Goal: Information Seeking & Learning: Check status

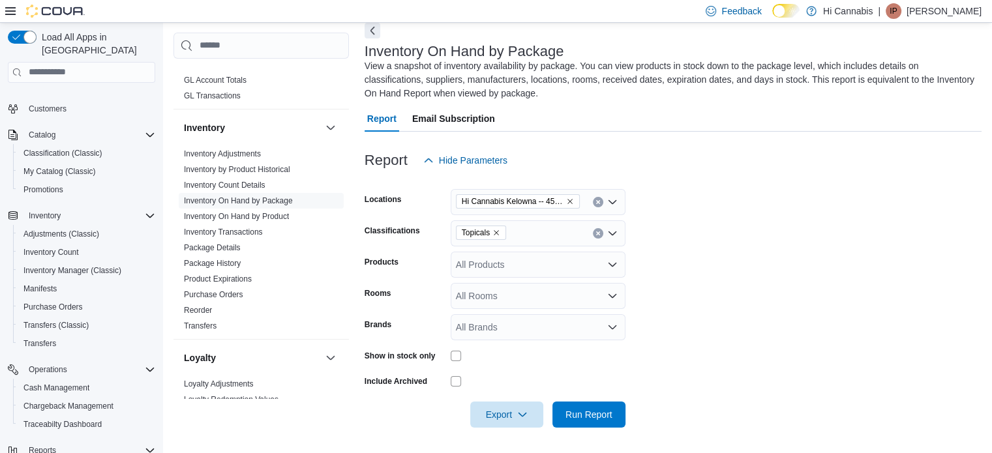
scroll to position [55, 0]
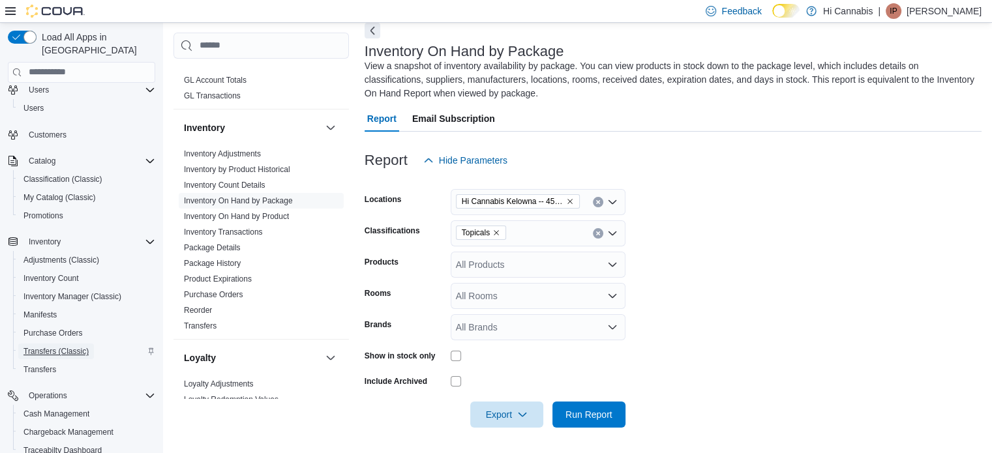
click at [55, 346] on span "Transfers (Classic)" at bounding box center [55, 351] width 65 height 10
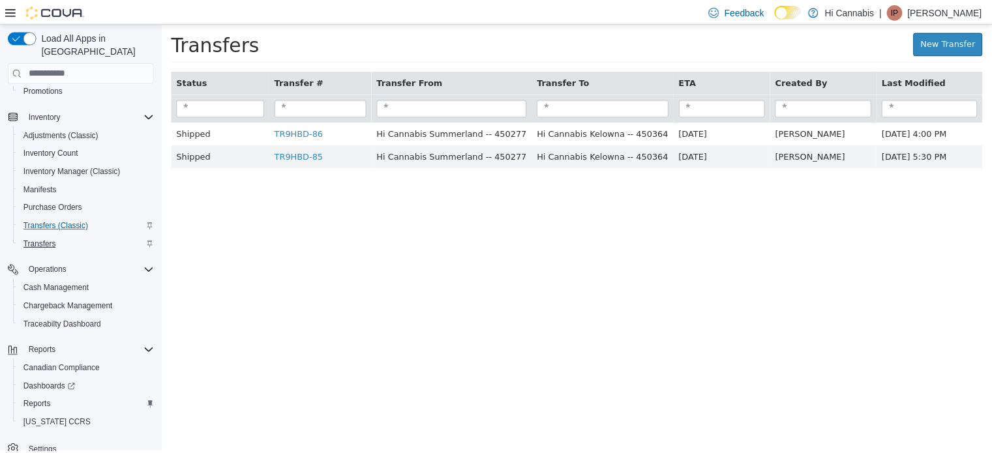
scroll to position [185, 0]
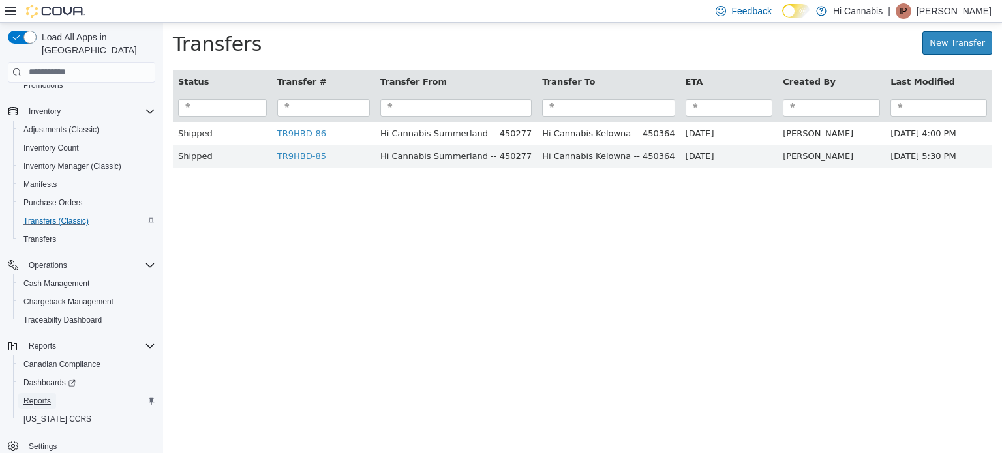
click at [40, 396] on span "Reports" at bounding box center [36, 401] width 27 height 10
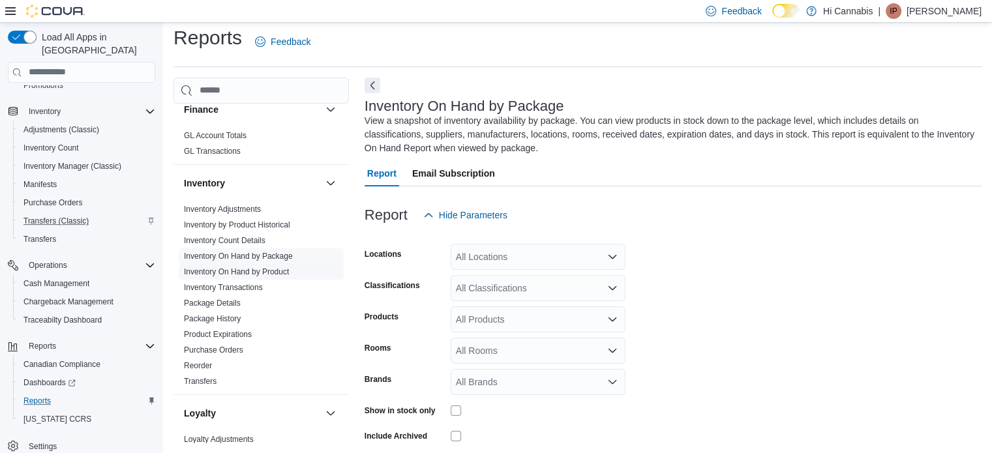
scroll to position [391, 0]
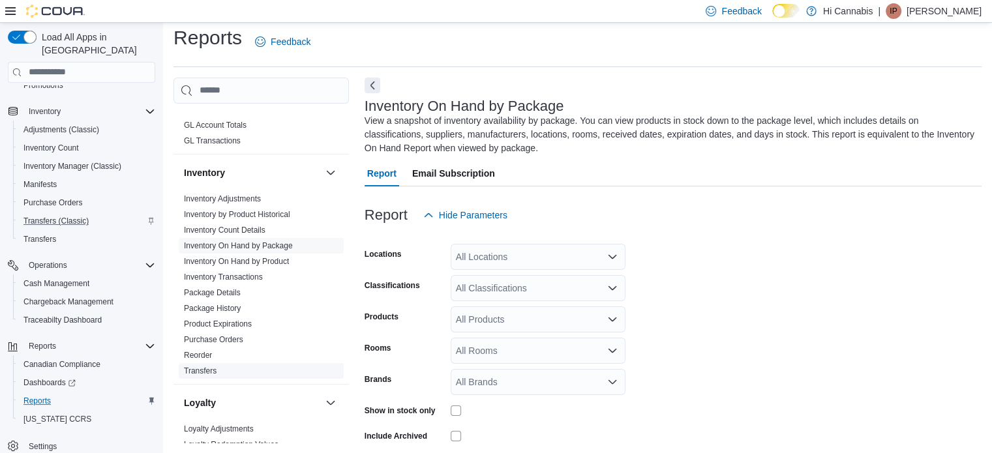
click at [206, 367] on link "Transfers" at bounding box center [200, 371] width 33 height 9
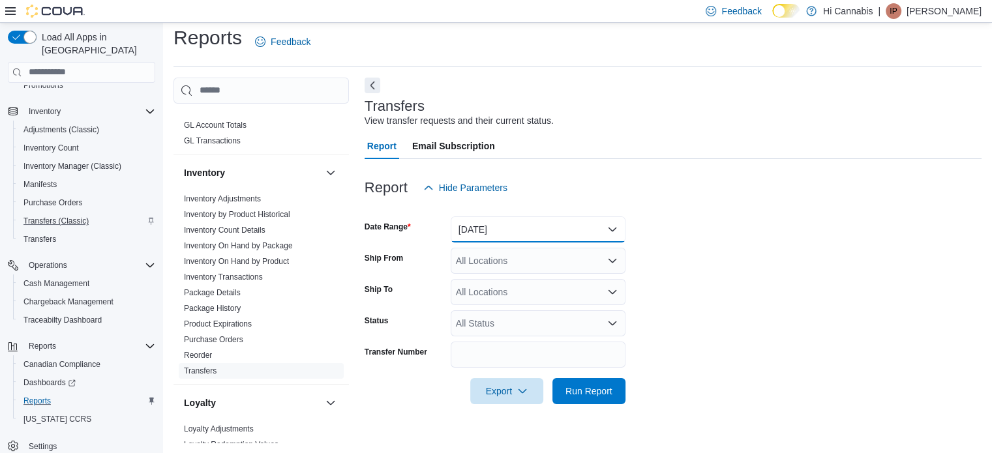
click at [514, 232] on button "[DATE]" at bounding box center [538, 230] width 175 height 26
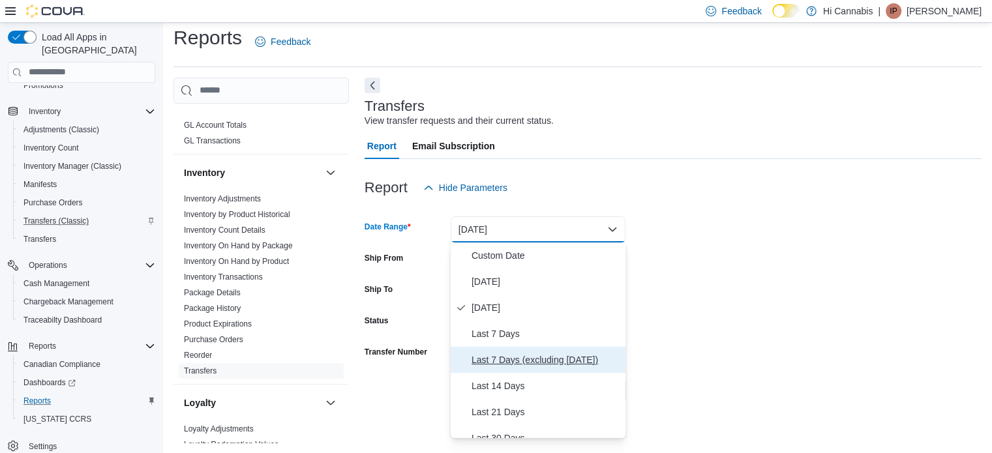
click at [513, 359] on span "Last 7 Days (excluding [DATE])" at bounding box center [546, 360] width 149 height 16
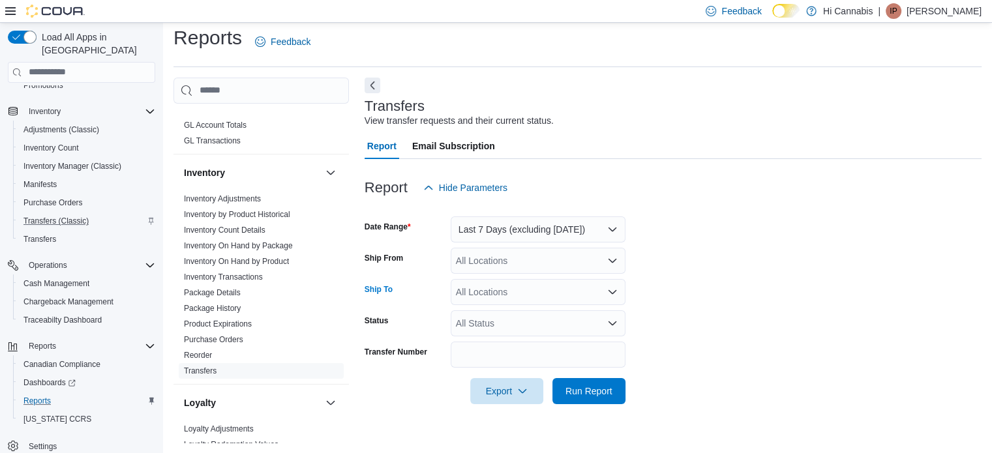
click at [509, 291] on div "All Locations" at bounding box center [538, 292] width 175 height 26
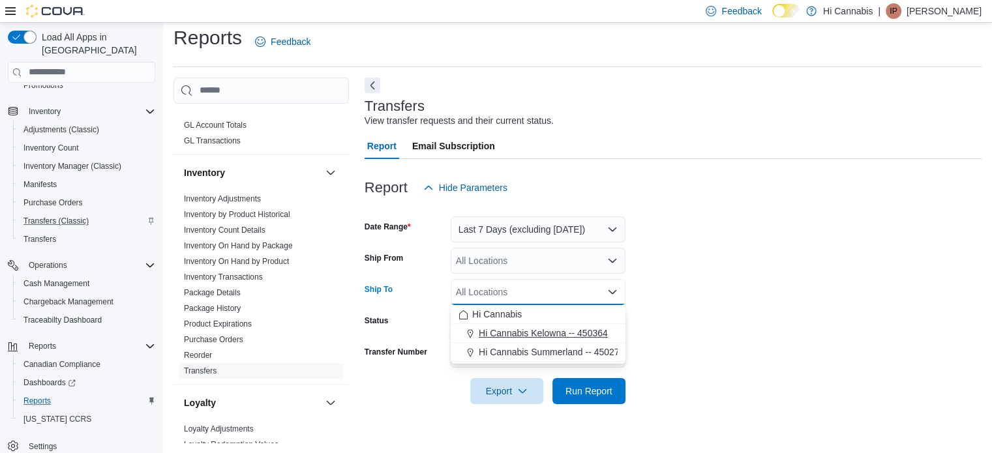
click at [529, 331] on span "Hi Cannabis Kelowna -- 450364" at bounding box center [543, 333] width 129 height 13
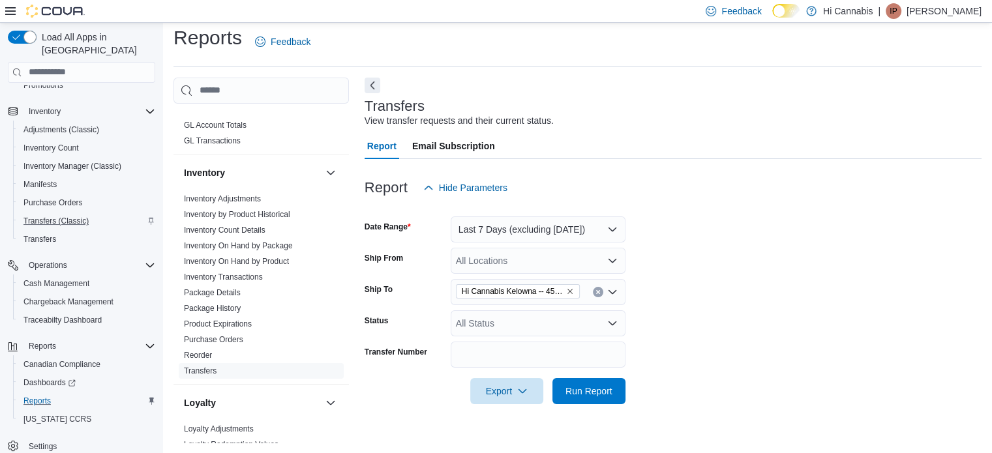
click at [668, 343] on form "Date Range Last 7 Days (excluding today) Ship From All Locations Ship To Hi Can…" at bounding box center [673, 303] width 617 height 204
click at [483, 355] on input "Transfer Number" at bounding box center [538, 355] width 175 height 26
type input "*********"
click at [553, 378] on button "Run Report" at bounding box center [589, 391] width 73 height 26
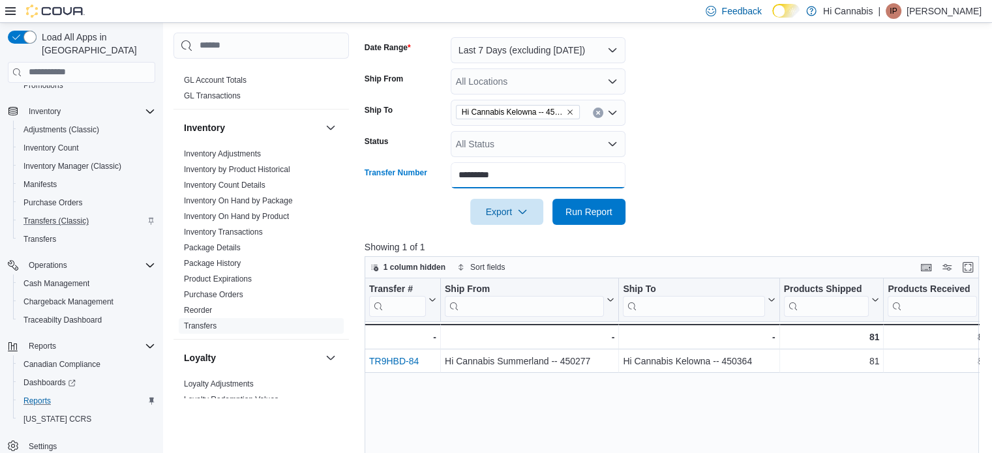
scroll to position [204, 0]
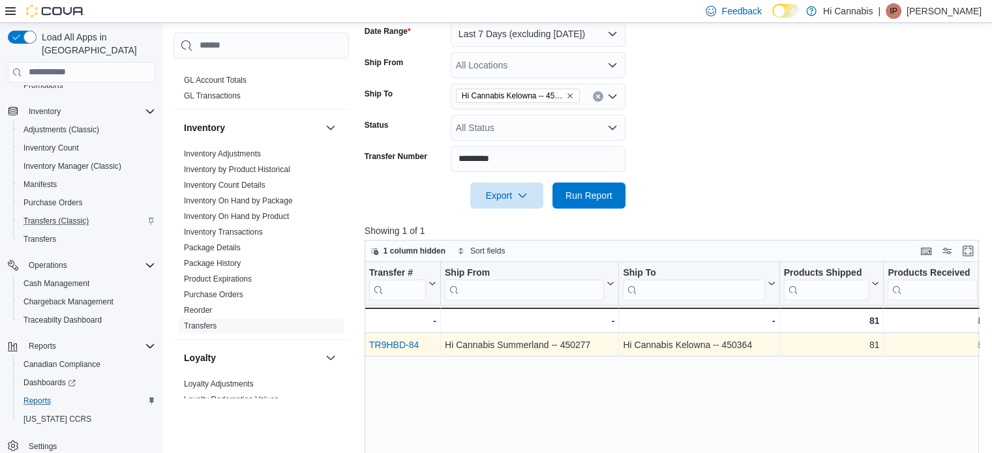
click at [402, 341] on link "TR9HBD-84" at bounding box center [394, 345] width 50 height 10
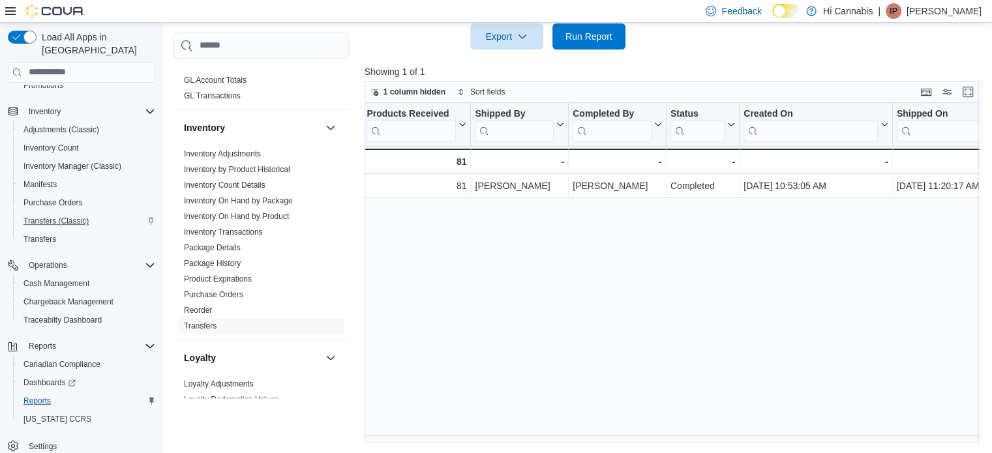
scroll to position [0, 522]
click at [50, 279] on span "Cash Management" at bounding box center [56, 284] width 66 height 10
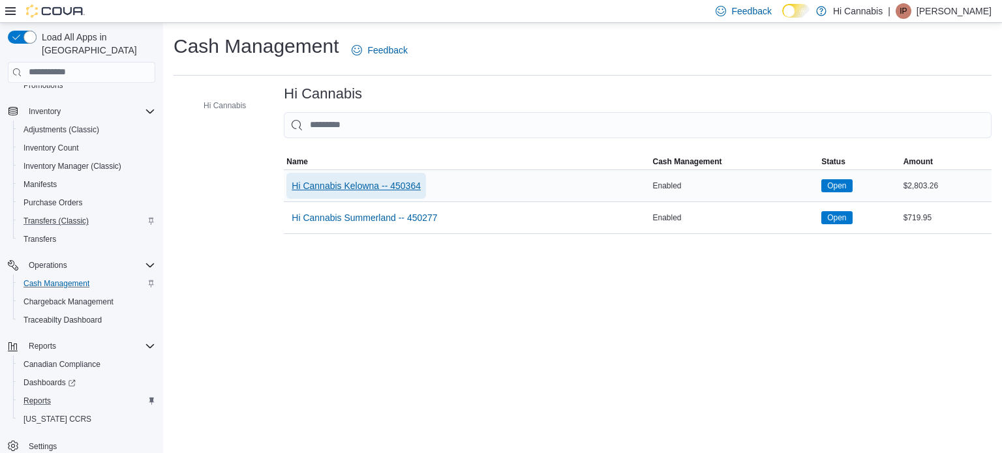
click at [410, 175] on span "Hi Cannabis Kelowna -- 450364" at bounding box center [356, 186] width 129 height 26
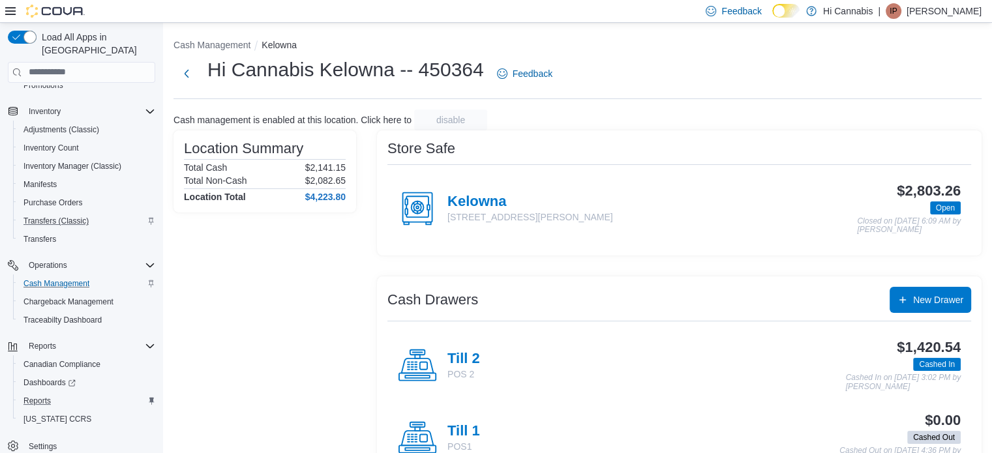
drag, startPoint x: 462, startPoint y: 357, endPoint x: 471, endPoint y: 362, distance: 10.5
click at [459, 357] on h4 "Till 2" at bounding box center [464, 359] width 33 height 17
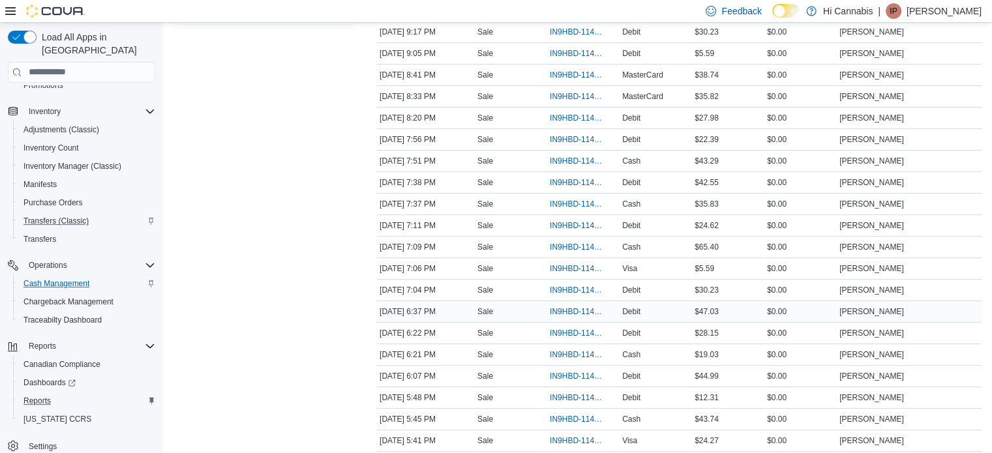
scroll to position [261, 0]
click at [575, 93] on span "IN9HBD-114954" at bounding box center [577, 96] width 54 height 10
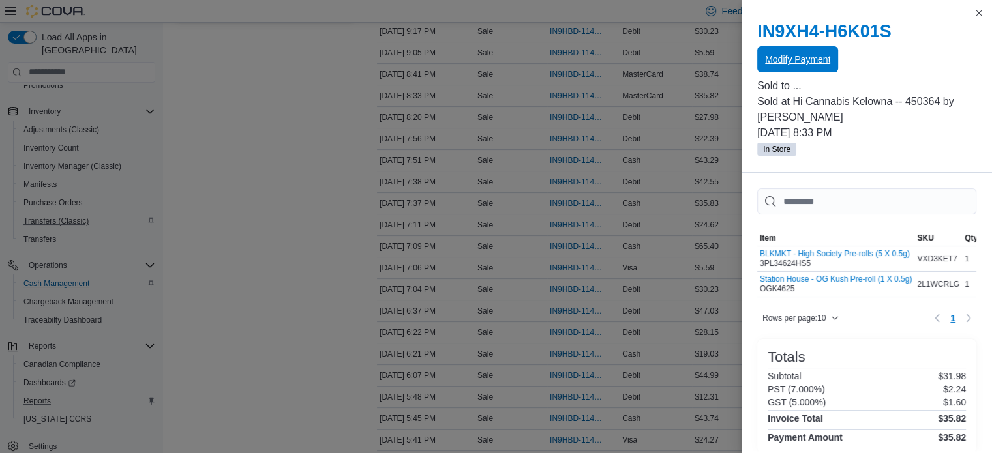
click at [777, 68] on span "Modify Payment" at bounding box center [797, 59] width 65 height 26
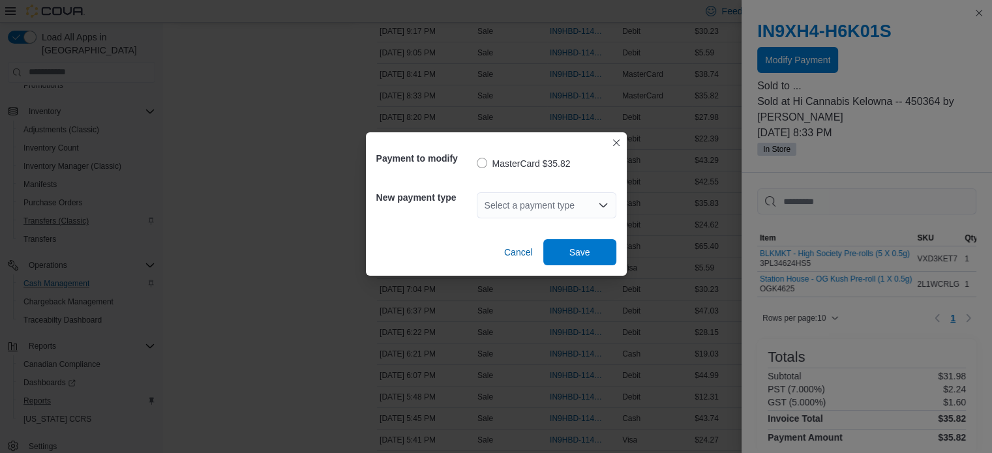
click at [547, 206] on div "Select a payment type" at bounding box center [547, 205] width 140 height 26
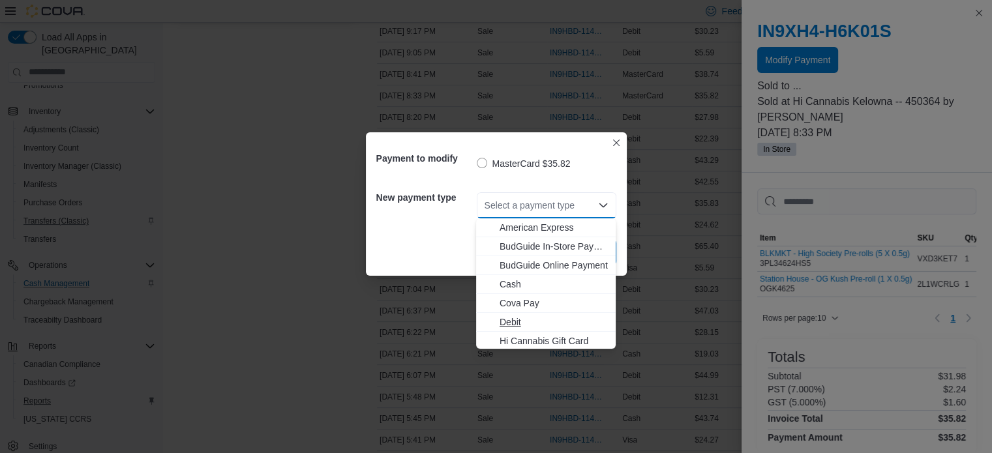
click at [520, 322] on span "Debit" at bounding box center [554, 322] width 108 height 13
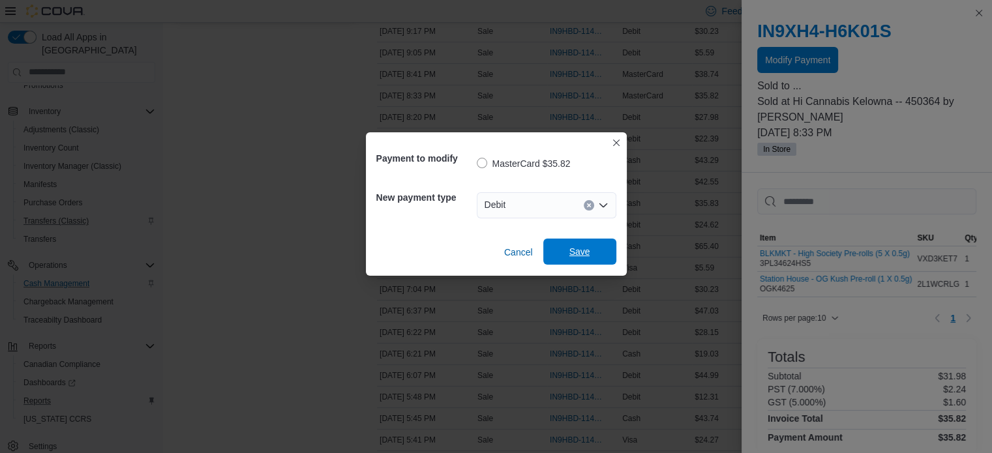
click at [590, 256] on span "Save" at bounding box center [579, 252] width 57 height 26
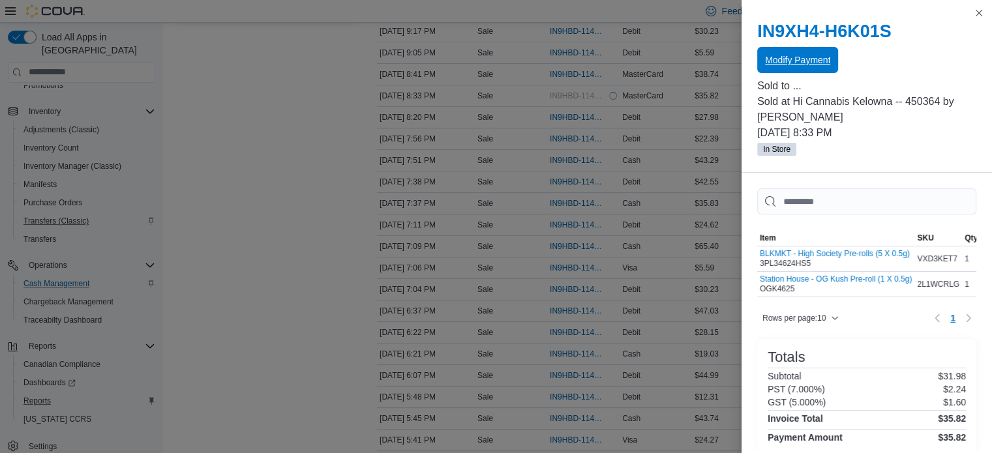
scroll to position [0, 0]
click at [978, 10] on button "Close this dialog" at bounding box center [979, 13] width 16 height 16
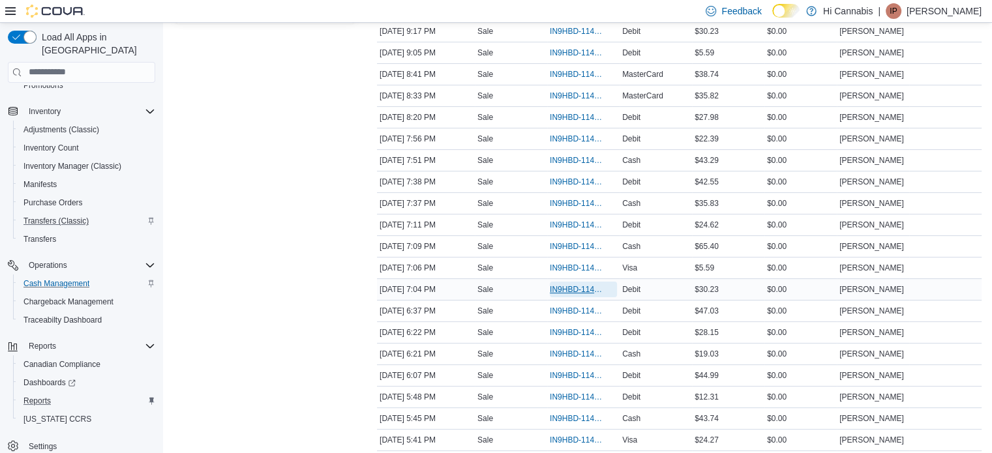
click at [582, 286] on span "IN9HBD-114941" at bounding box center [577, 289] width 54 height 10
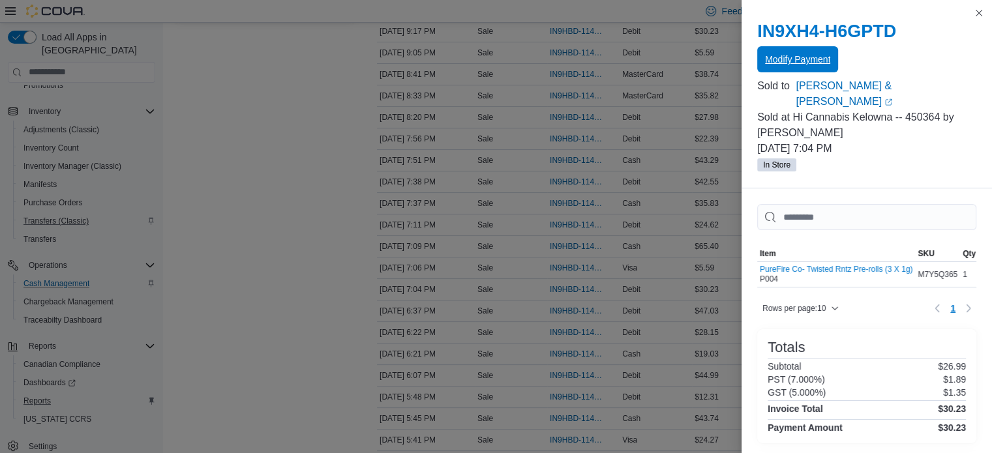
click at [798, 56] on span "Modify Payment" at bounding box center [797, 59] width 65 height 13
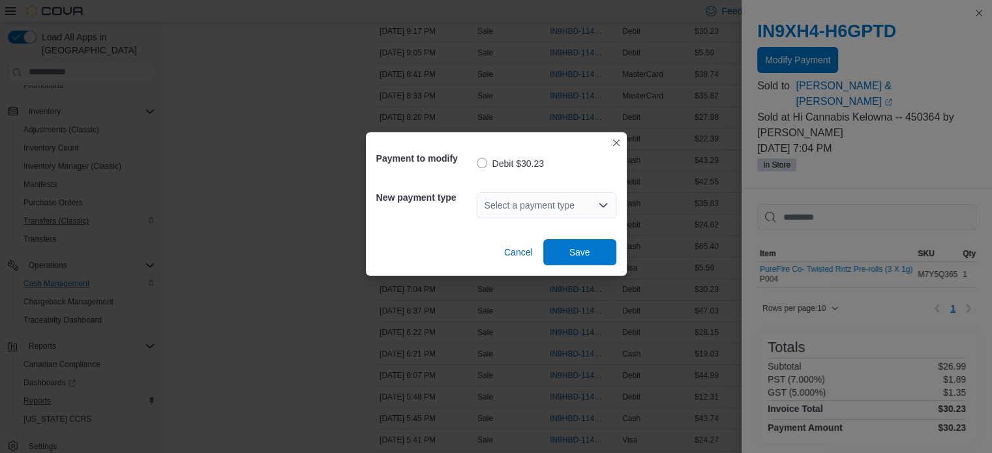
click at [551, 204] on div "Select a payment type" at bounding box center [547, 205] width 140 height 26
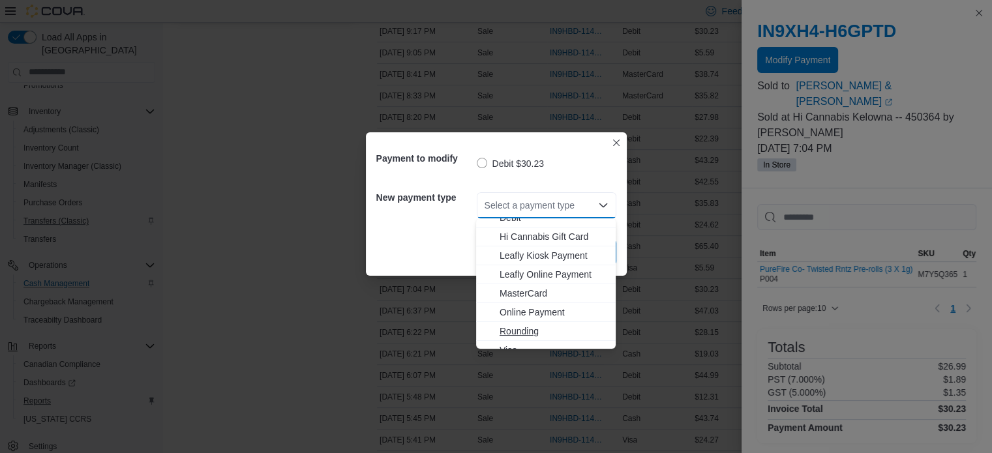
scroll to position [115, 0]
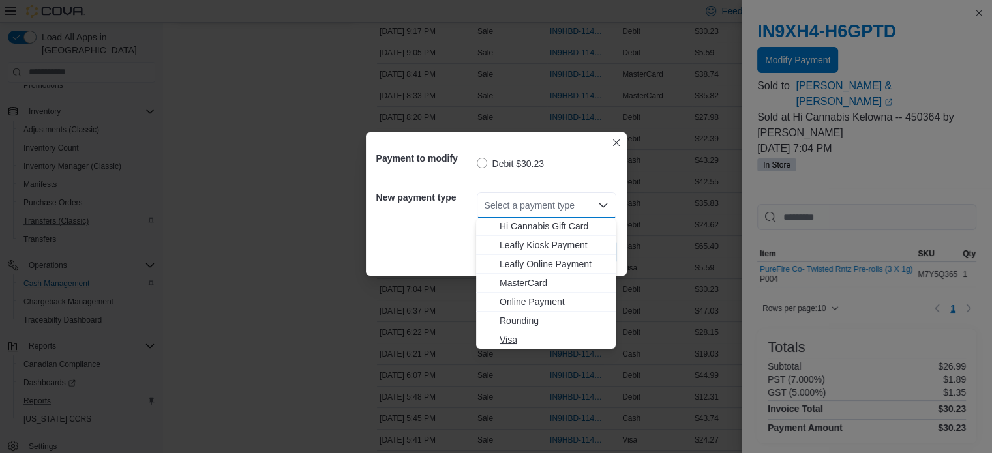
click at [511, 339] on span "Visa" at bounding box center [554, 339] width 108 height 13
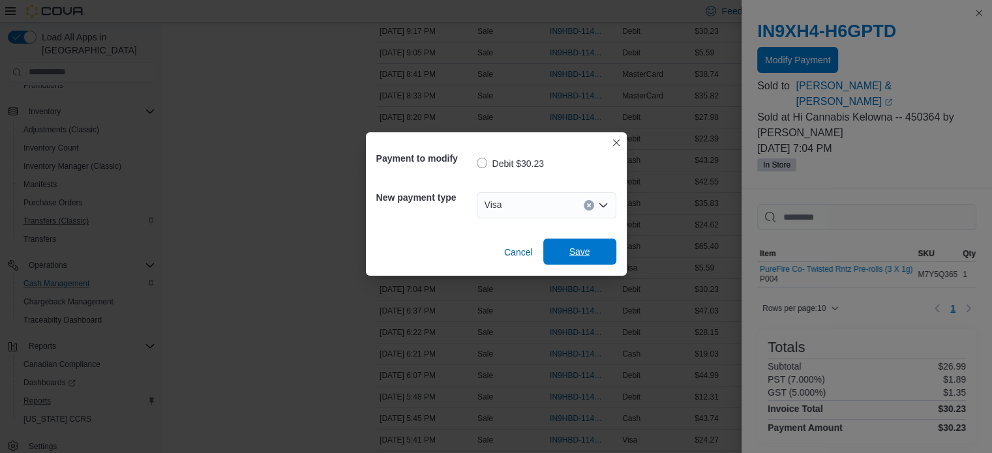
click at [581, 245] on span "Save" at bounding box center [579, 252] width 57 height 26
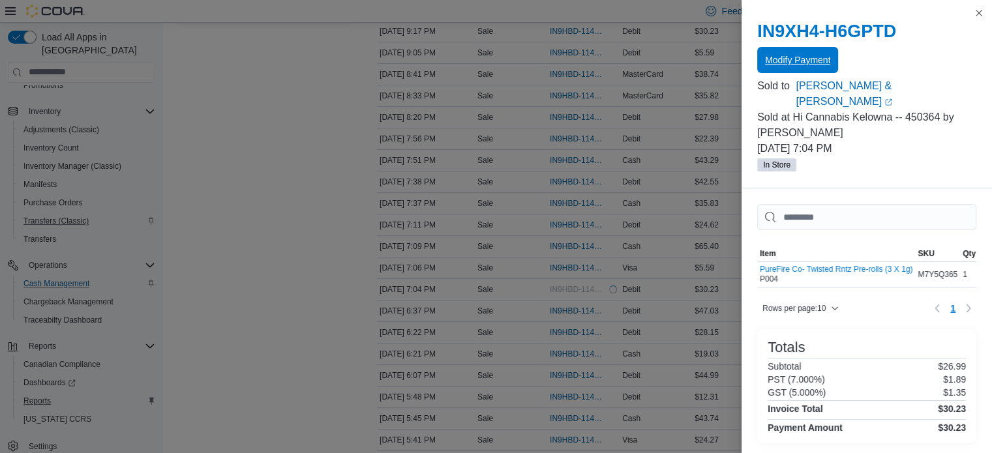
scroll to position [0, 0]
click at [984, 12] on button "Close this dialog" at bounding box center [979, 13] width 16 height 16
click at [984, 11] on button "Close this dialog" at bounding box center [979, 13] width 16 height 16
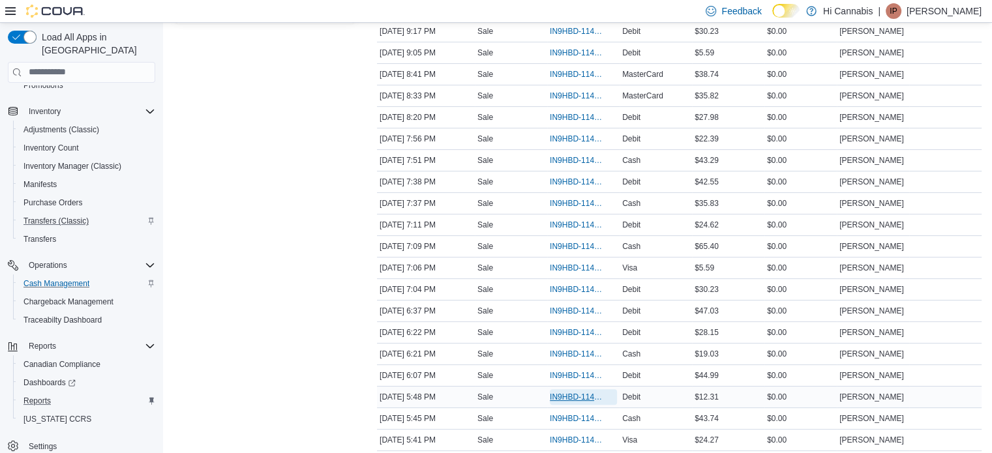
click at [582, 393] on span "IN9HBD-114933" at bounding box center [577, 397] width 54 height 10
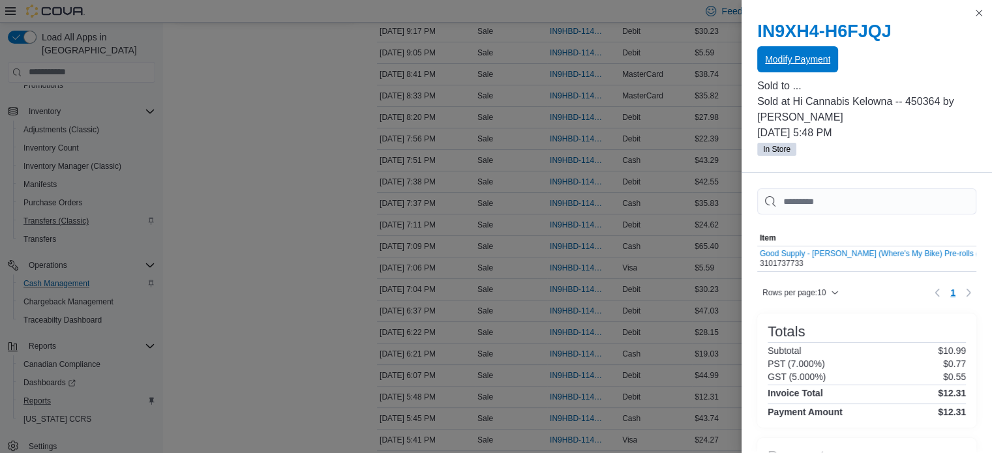
click at [778, 57] on span "Modify Payment" at bounding box center [797, 59] width 65 height 13
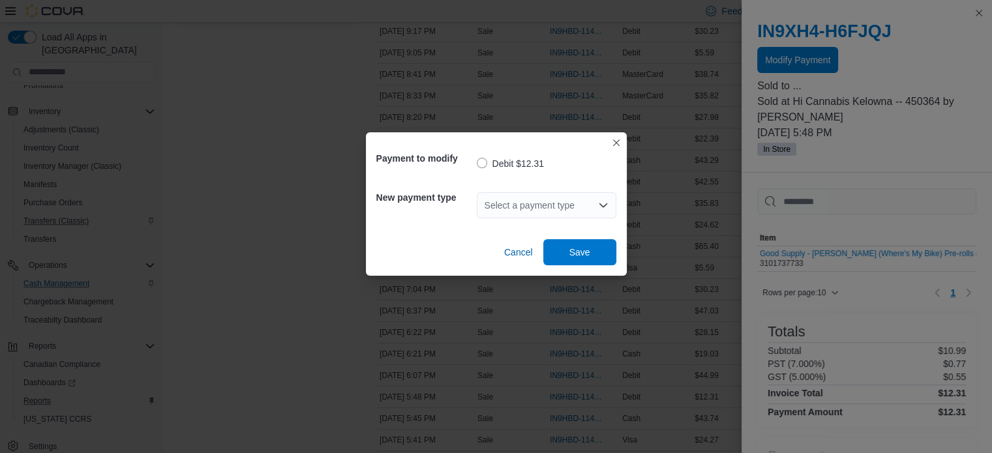
click at [583, 195] on div "Select a payment type" at bounding box center [547, 205] width 140 height 26
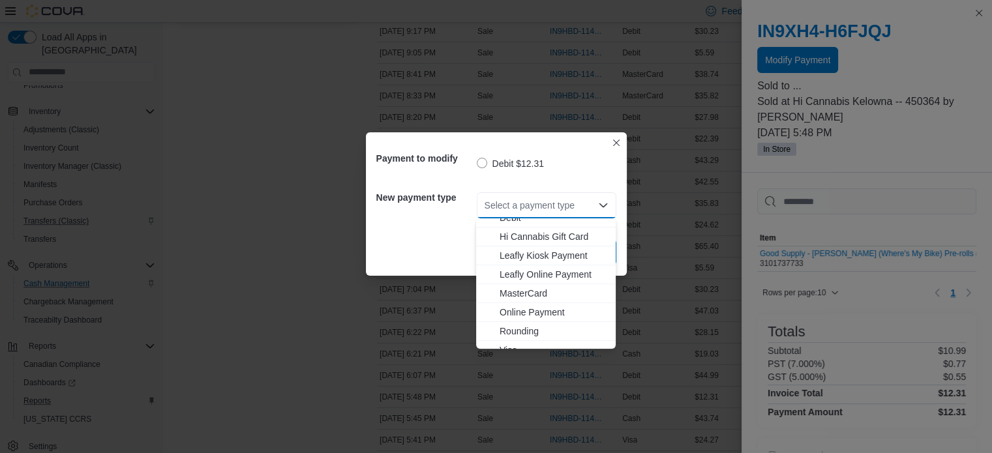
scroll to position [115, 0]
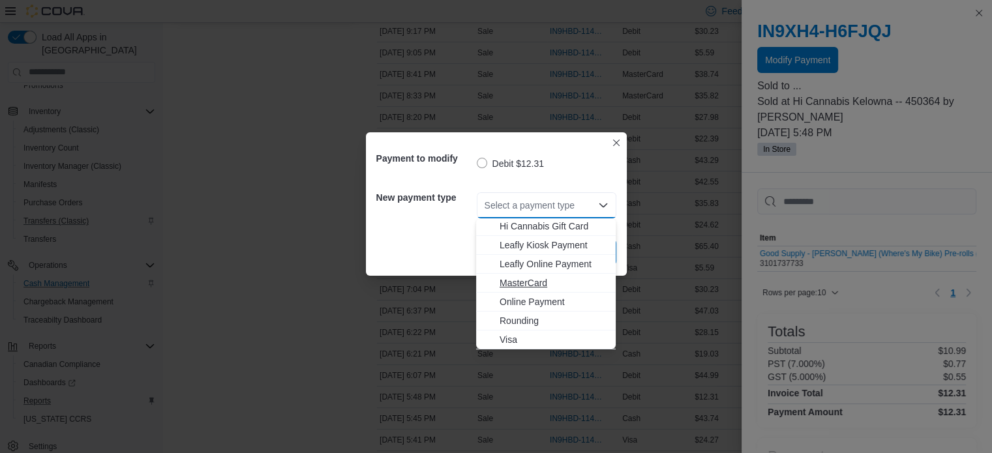
click at [533, 281] on span "MasterCard" at bounding box center [554, 283] width 108 height 13
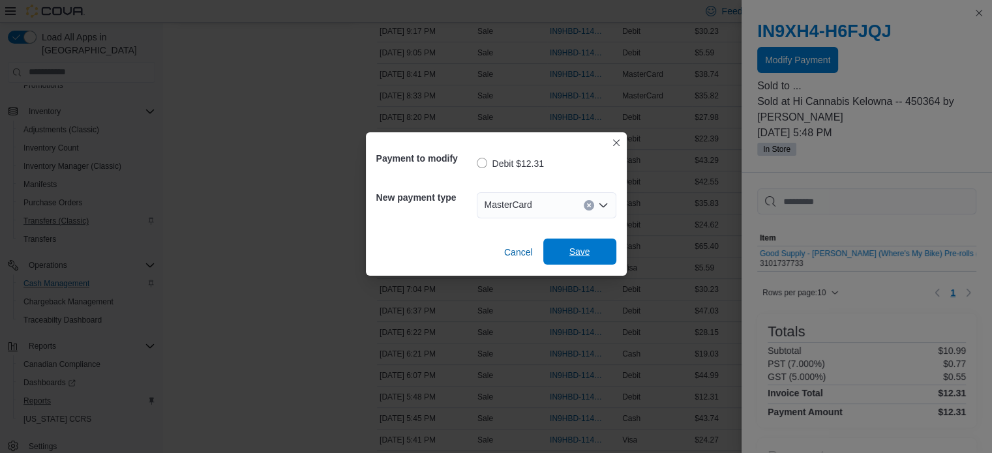
click at [586, 255] on span "Save" at bounding box center [580, 251] width 21 height 13
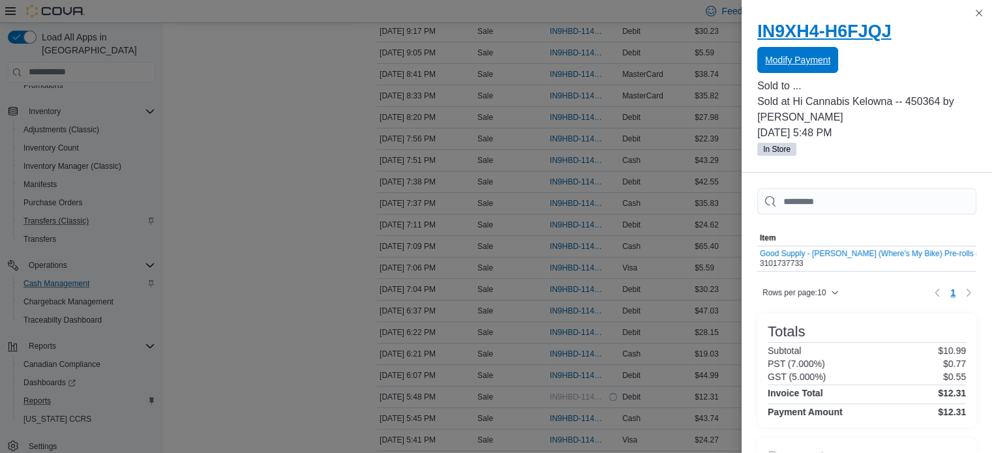
scroll to position [0, 0]
click at [979, 9] on button "Close this dialog" at bounding box center [979, 13] width 16 height 16
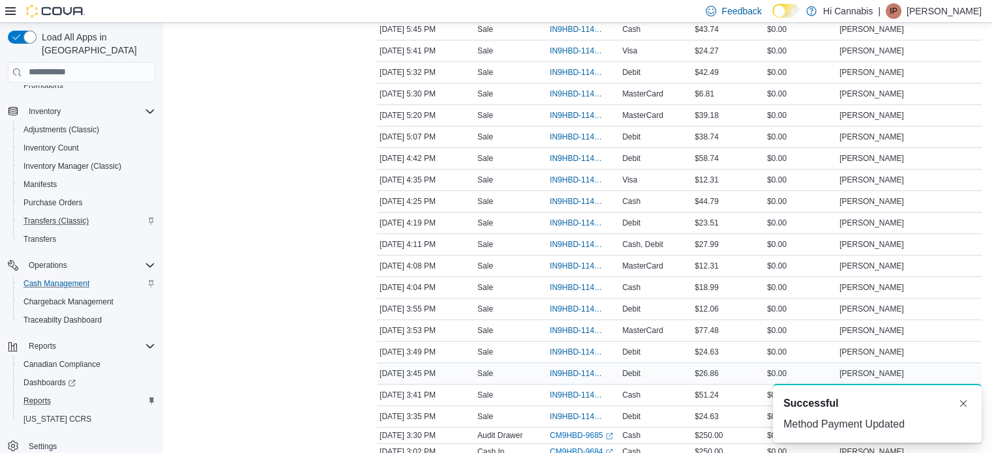
scroll to position [652, 0]
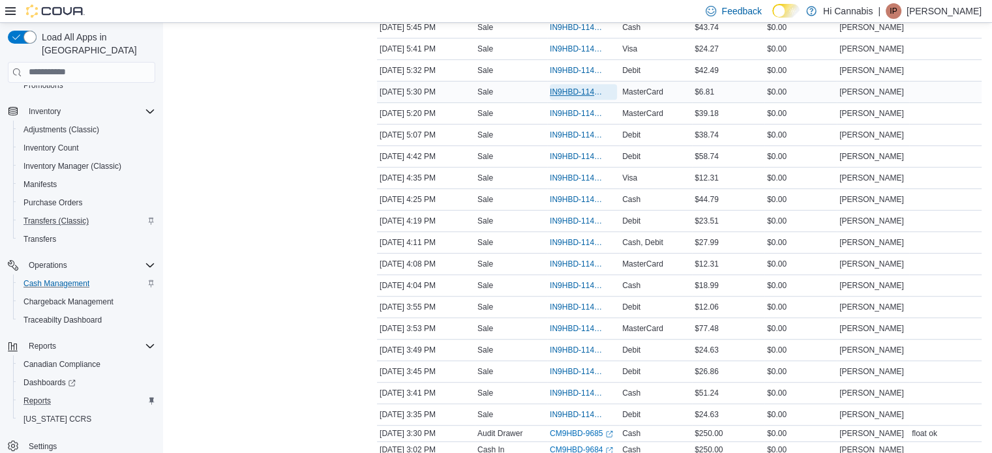
click at [575, 84] on span "IN9HBD-114929" at bounding box center [583, 92] width 67 height 16
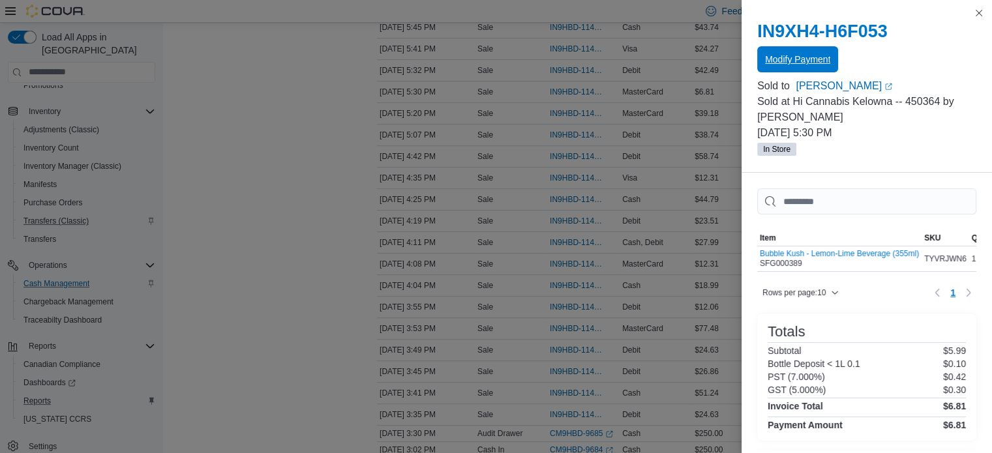
click at [793, 57] on span "Modify Payment" at bounding box center [797, 59] width 65 height 13
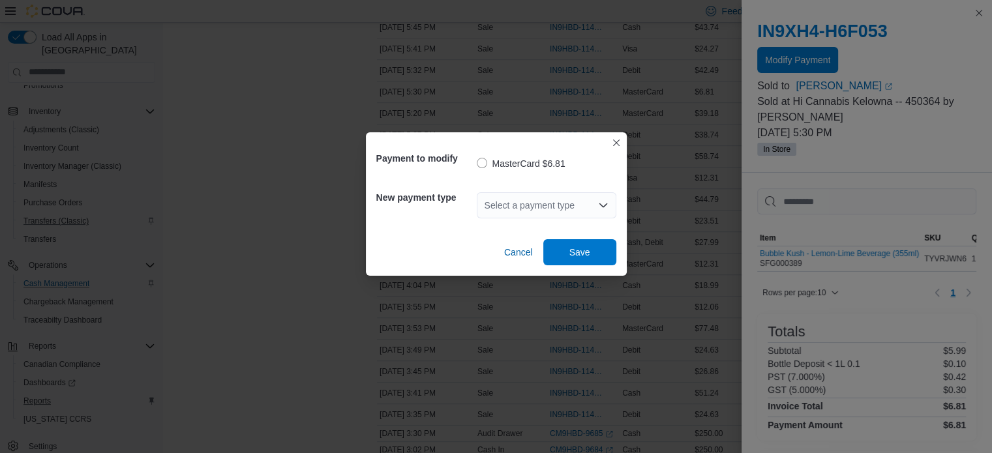
click at [586, 204] on div "Select a payment type" at bounding box center [547, 205] width 140 height 26
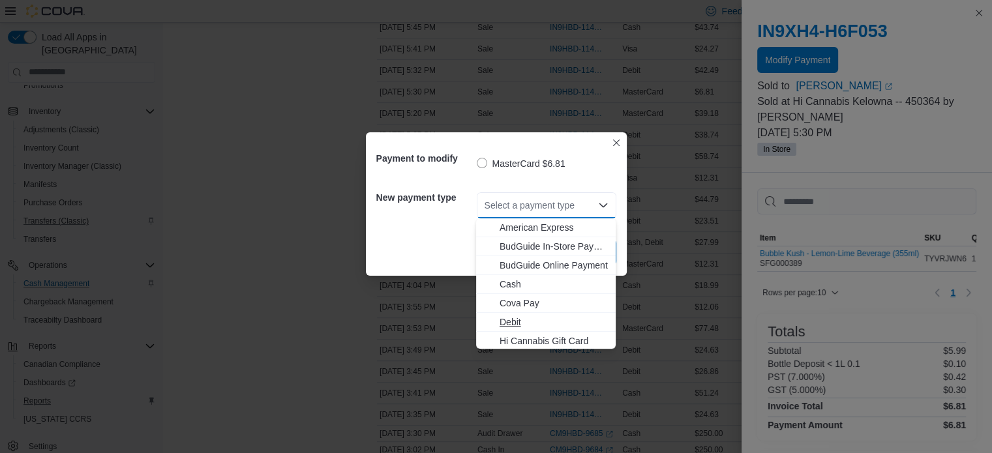
click at [519, 320] on span "Debit" at bounding box center [554, 322] width 108 height 13
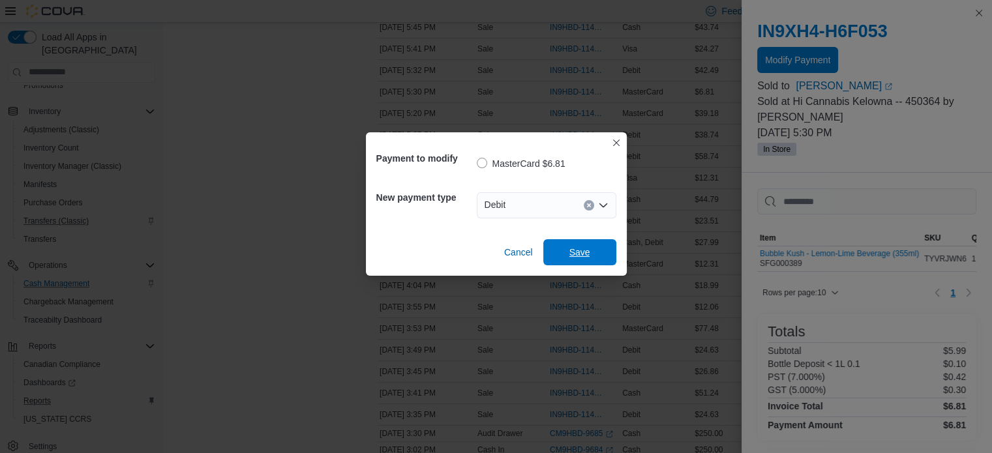
drag, startPoint x: 596, startPoint y: 260, endPoint x: 626, endPoint y: 251, distance: 31.4
click at [596, 260] on span "Save" at bounding box center [579, 252] width 57 height 26
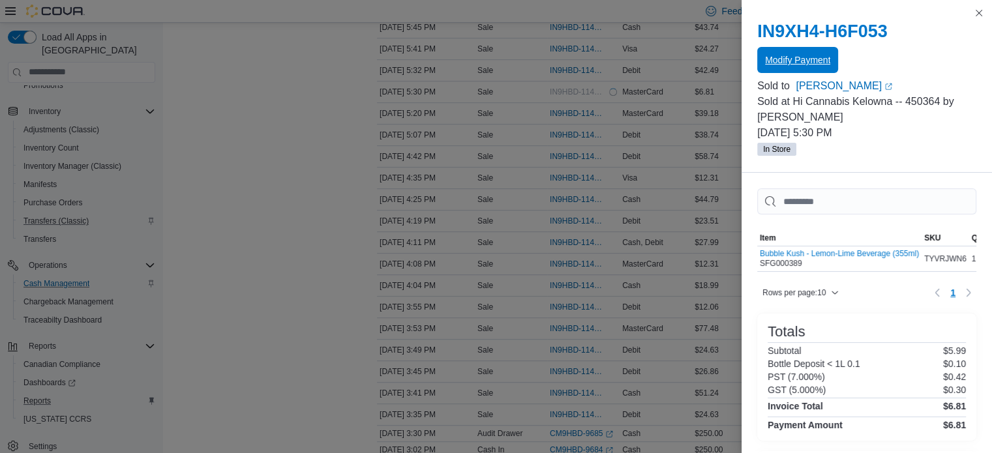
scroll to position [0, 0]
click at [980, 12] on button "Close this dialog" at bounding box center [979, 13] width 16 height 16
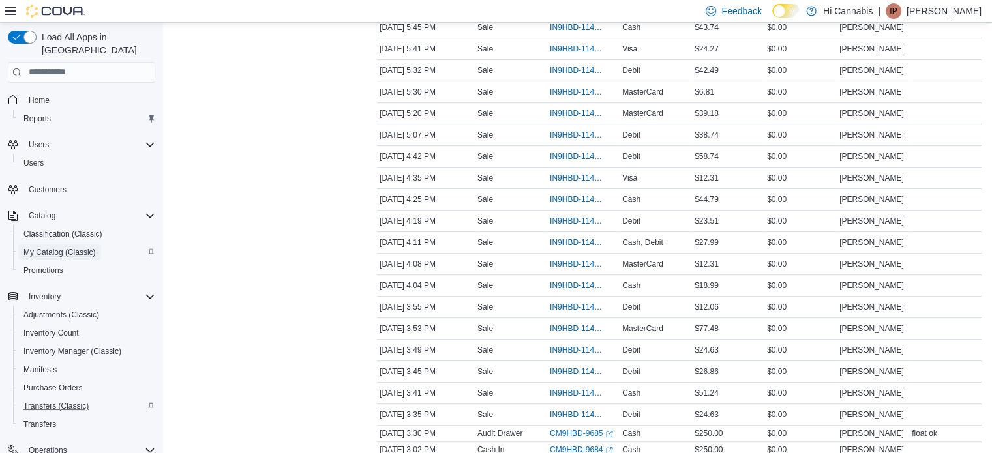
click at [74, 247] on span "My Catalog (Classic)" at bounding box center [59, 252] width 72 height 10
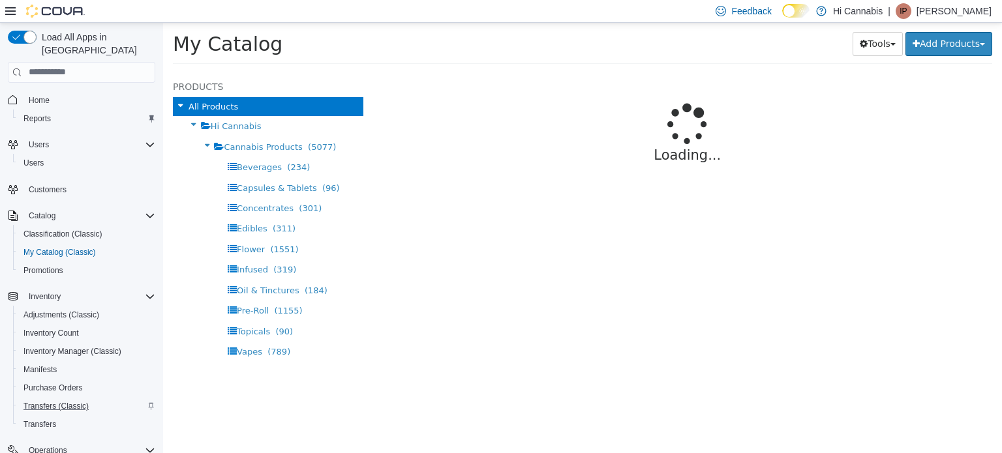
select select "**********"
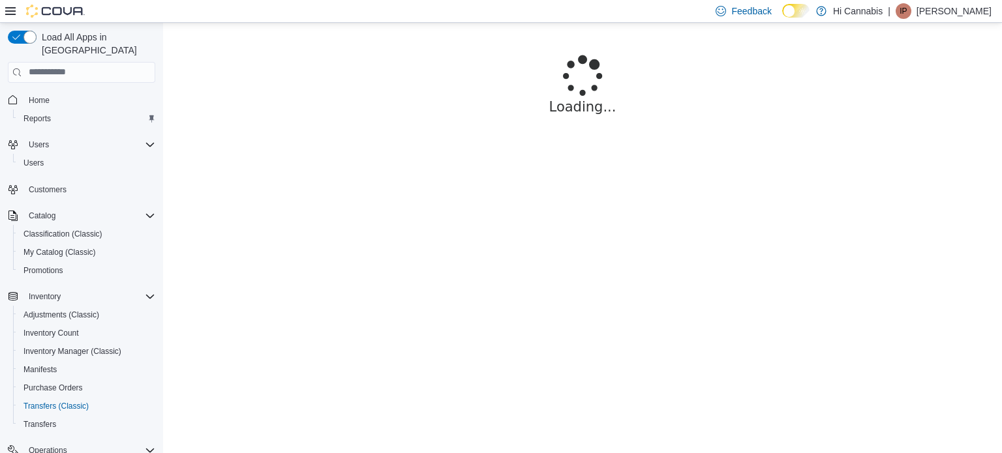
click at [14, 10] on icon at bounding box center [10, 11] width 10 height 8
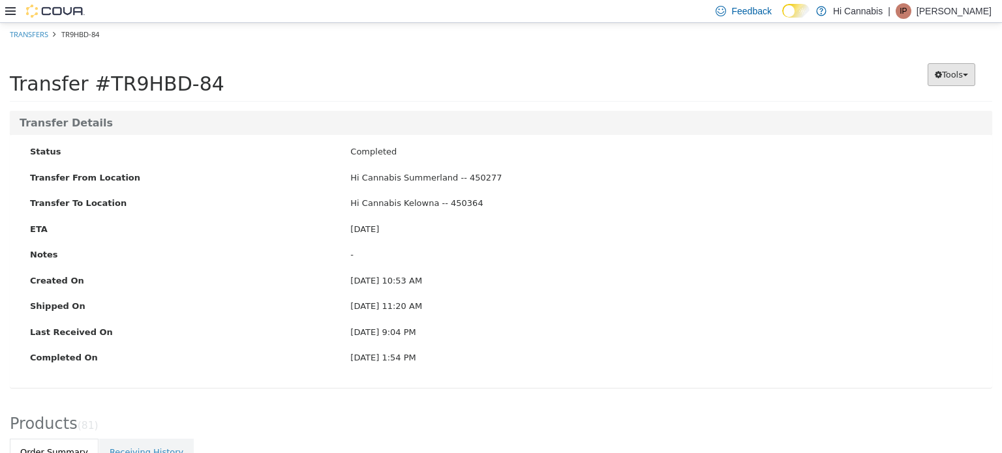
click at [954, 72] on button "Tools" at bounding box center [952, 74] width 48 height 23
click at [801, 61] on div "Preparing Download... Tools PDF Download" at bounding box center [867, 74] width 250 height 40
click at [10, 9] on icon at bounding box center [10, 11] width 10 height 10
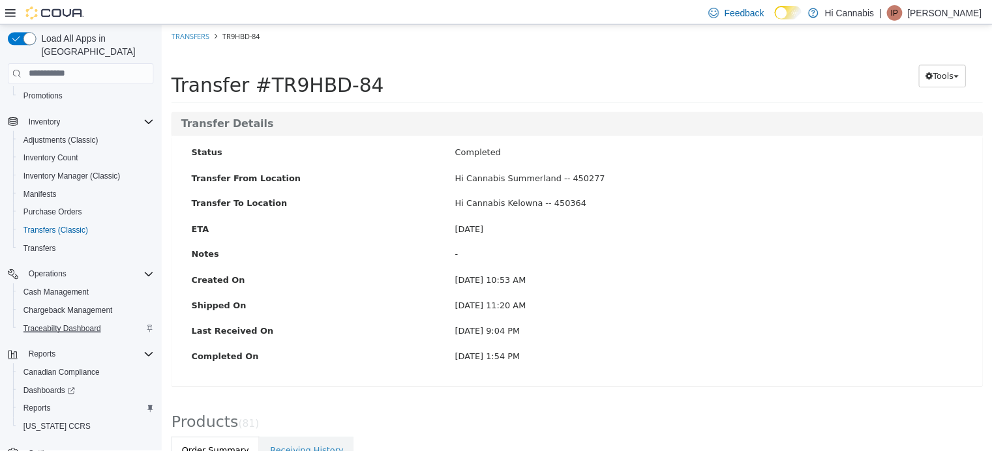
scroll to position [185, 0]
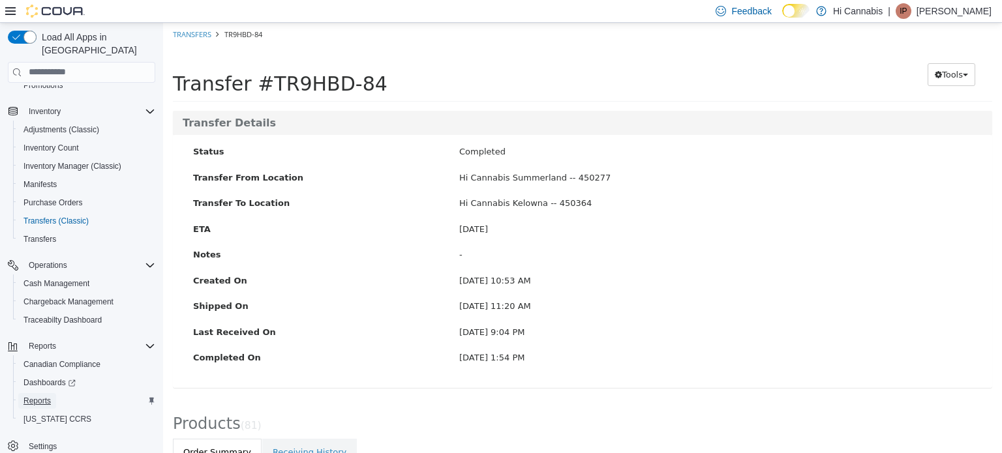
click at [49, 396] on span "Reports" at bounding box center [36, 401] width 27 height 10
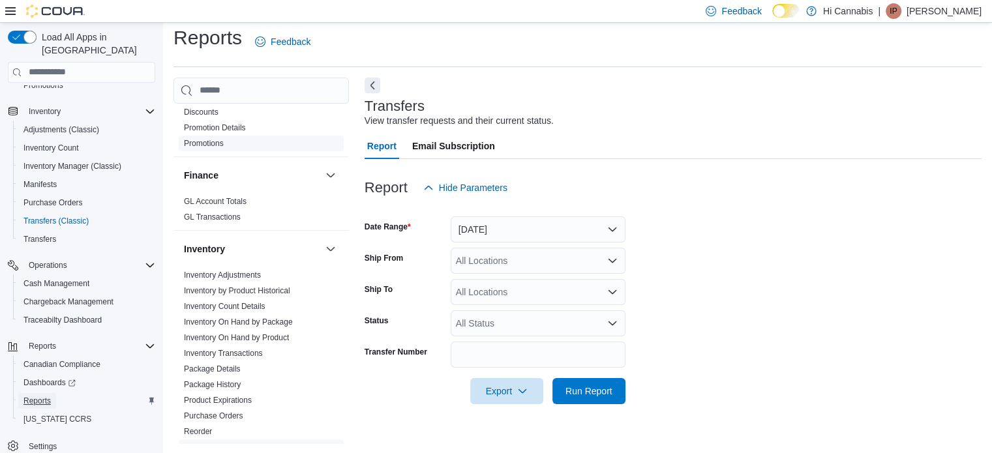
scroll to position [457, 0]
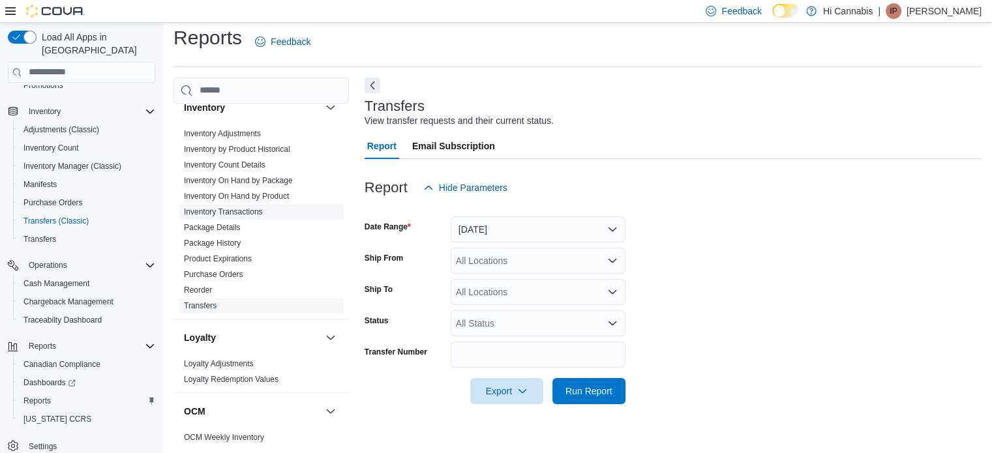
click at [247, 207] on link "Inventory Transactions" at bounding box center [223, 211] width 79 height 9
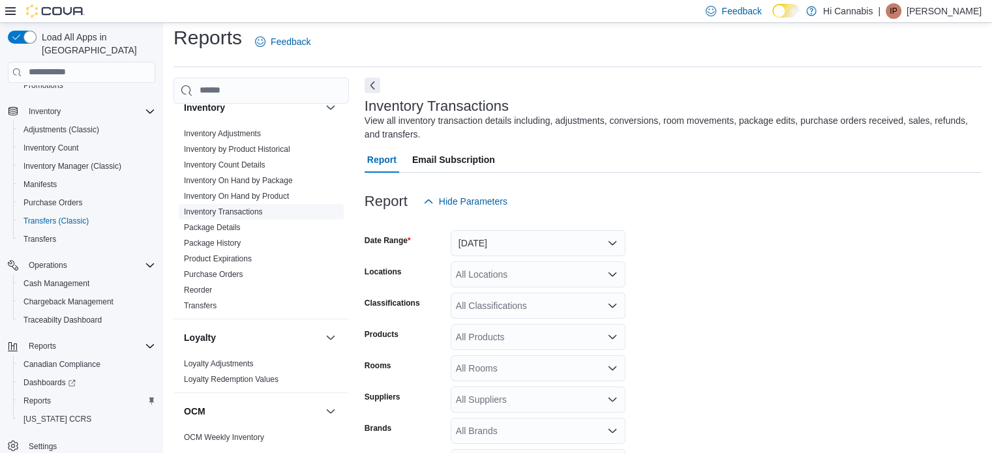
scroll to position [44, 0]
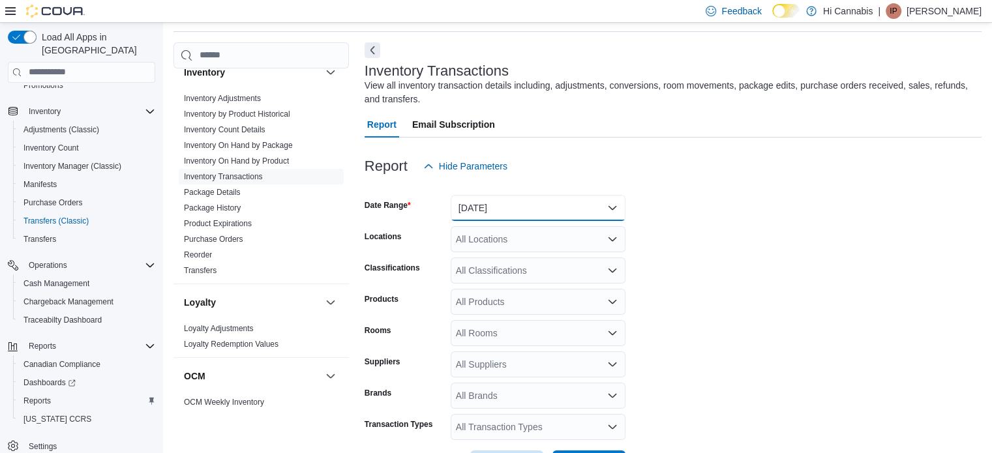
click at [551, 202] on button "[DATE]" at bounding box center [538, 208] width 175 height 26
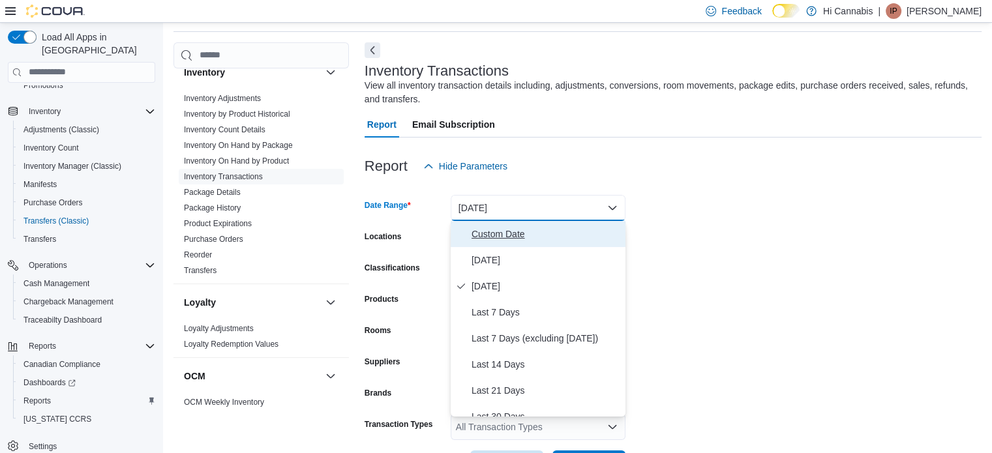
click at [487, 237] on span "Custom Date" at bounding box center [546, 234] width 149 height 16
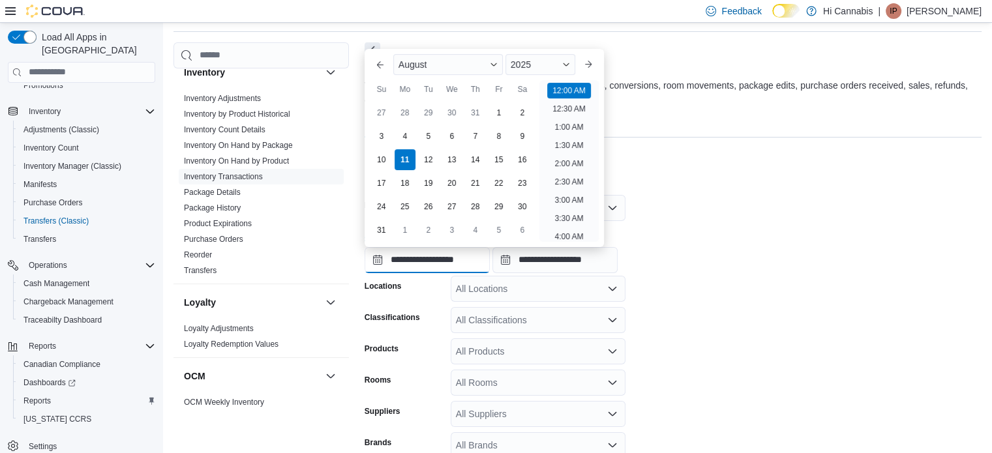
click at [444, 258] on input "**********" at bounding box center [427, 260] width 125 height 26
click at [493, 137] on div "8" at bounding box center [498, 136] width 23 height 23
type input "**********"
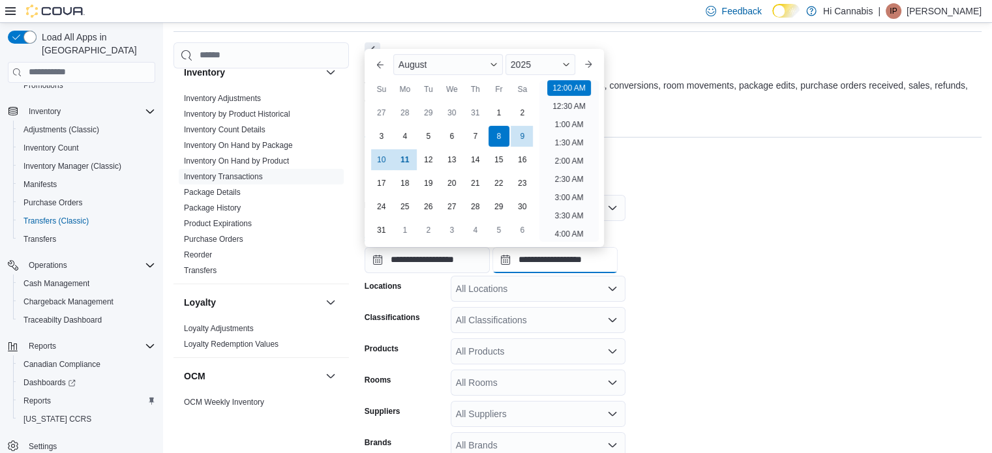
click at [564, 258] on input "**********" at bounding box center [555, 260] width 125 height 26
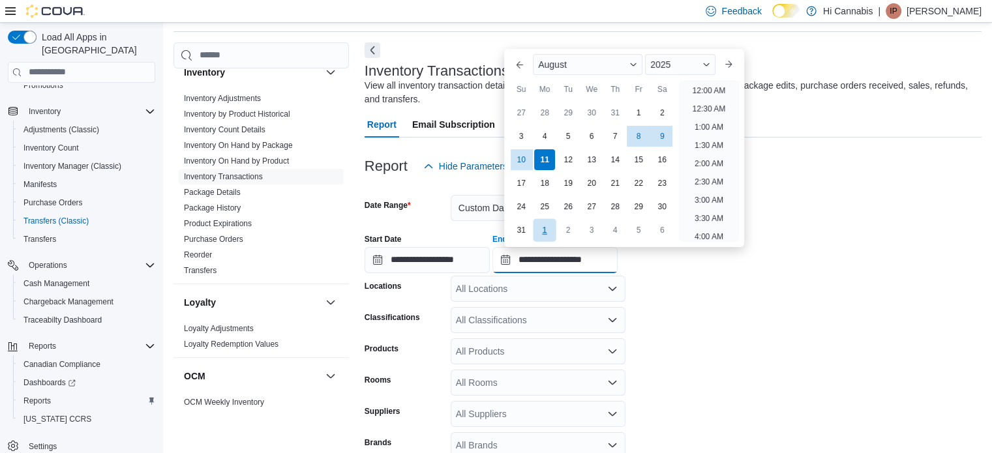
scroll to position [718, 0]
click at [642, 133] on div "8" at bounding box center [639, 136] width 23 height 23
type input "**********"
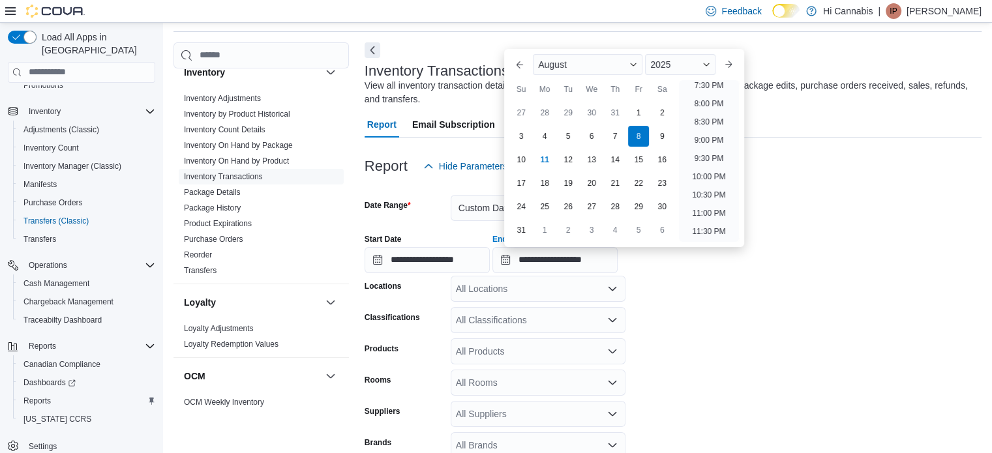
click at [725, 362] on form "**********" at bounding box center [673, 352] width 617 height 347
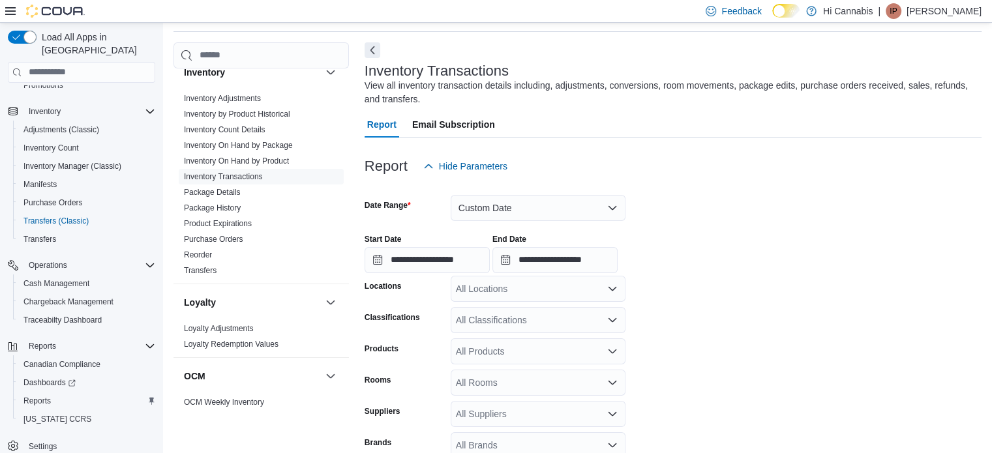
click at [548, 281] on div "All Locations" at bounding box center [538, 289] width 175 height 26
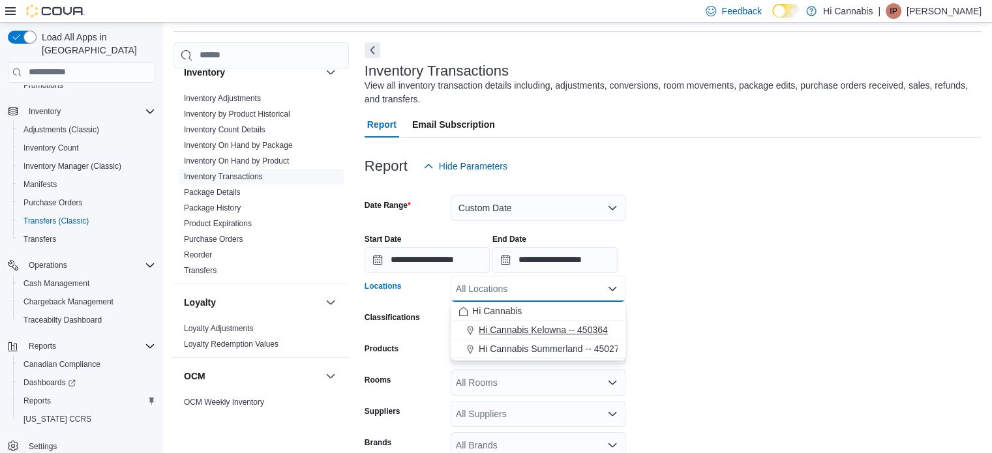
click at [537, 328] on span "Hi Cannabis Kelowna -- 450364" at bounding box center [543, 330] width 129 height 13
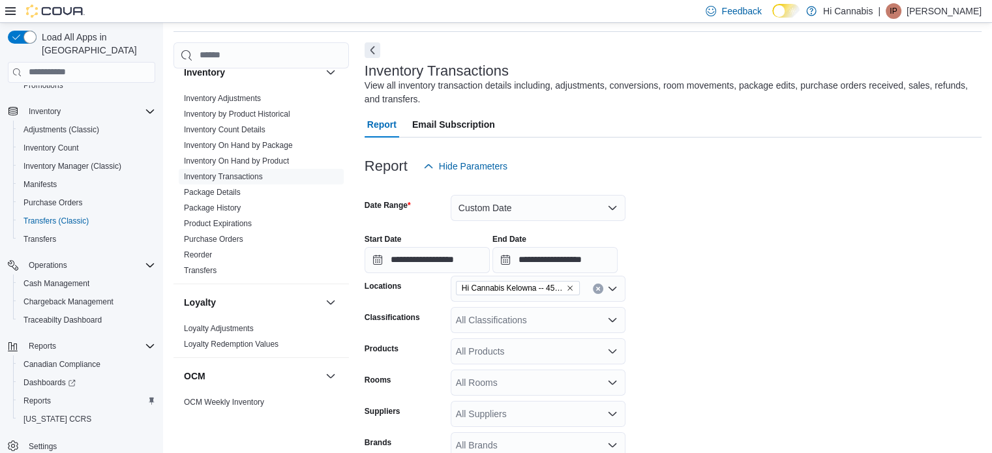
click at [719, 344] on form "**********" at bounding box center [673, 352] width 617 height 347
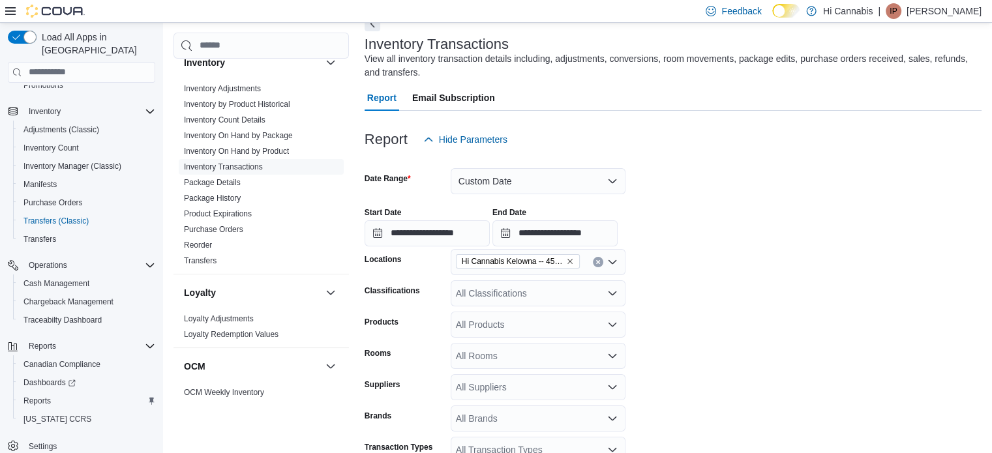
scroll to position [142, 0]
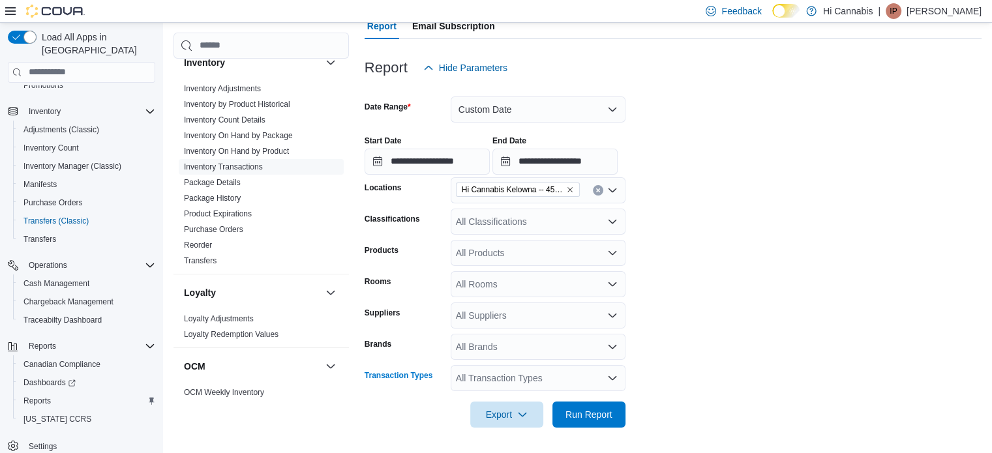
click at [537, 377] on div "All Transaction Types" at bounding box center [538, 378] width 175 height 26
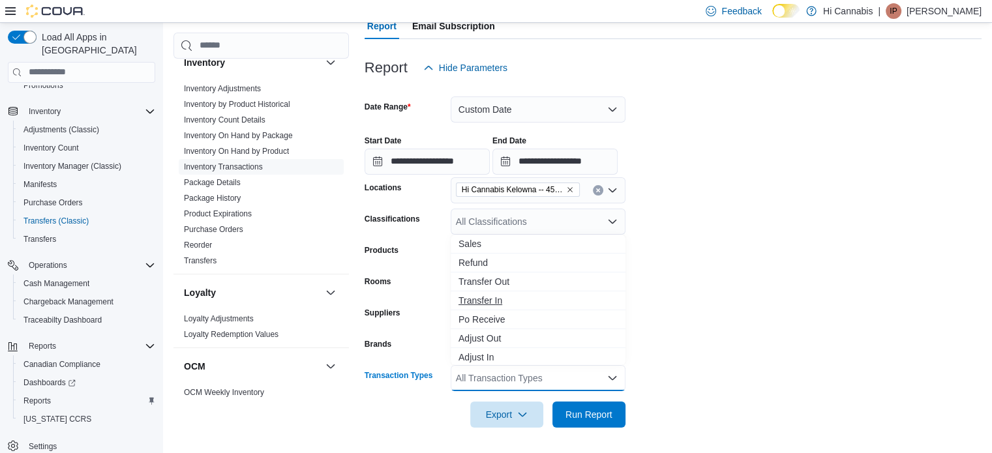
click at [478, 298] on span "Transfer In" at bounding box center [538, 300] width 159 height 13
click at [767, 367] on form "**********" at bounding box center [673, 254] width 617 height 347
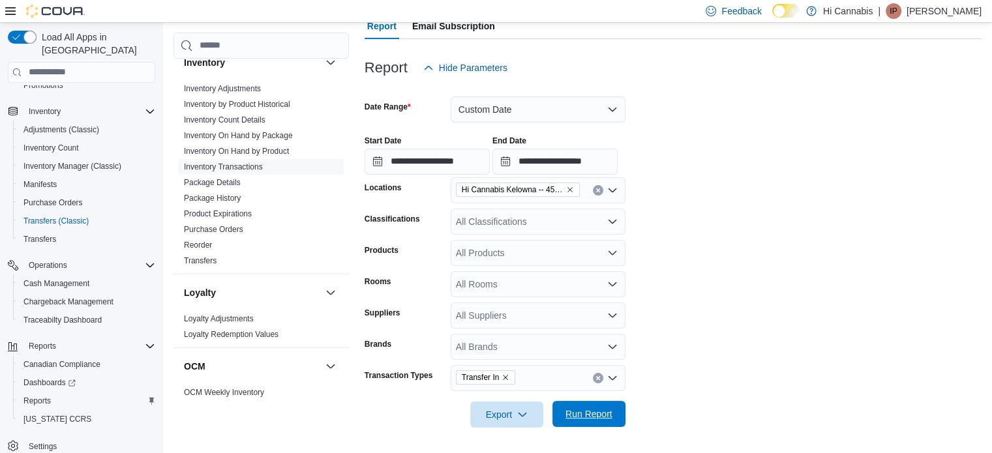
click at [574, 414] on span "Run Report" at bounding box center [589, 414] width 47 height 13
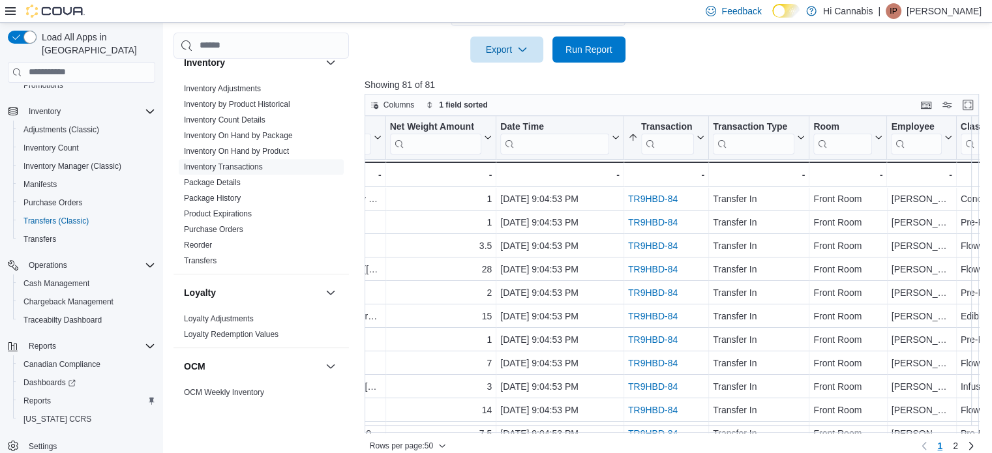
scroll to position [0, 596]
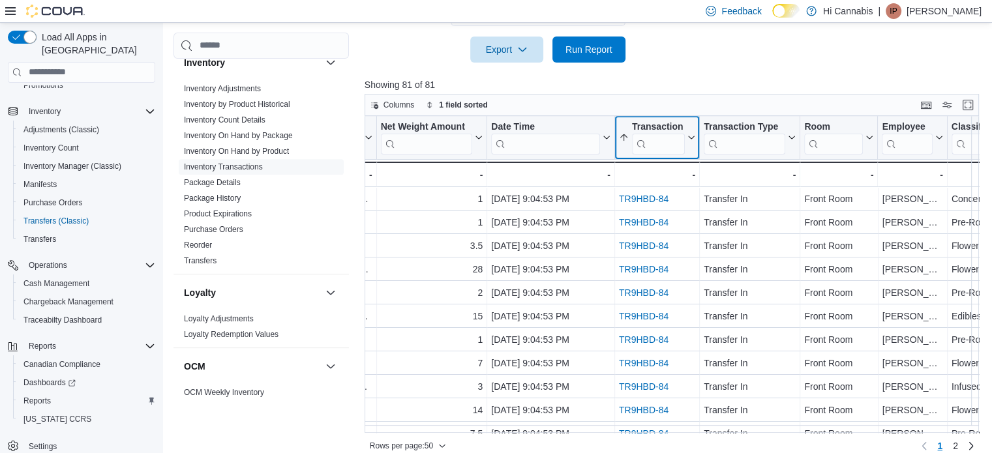
click at [691, 136] on icon at bounding box center [690, 138] width 10 height 8
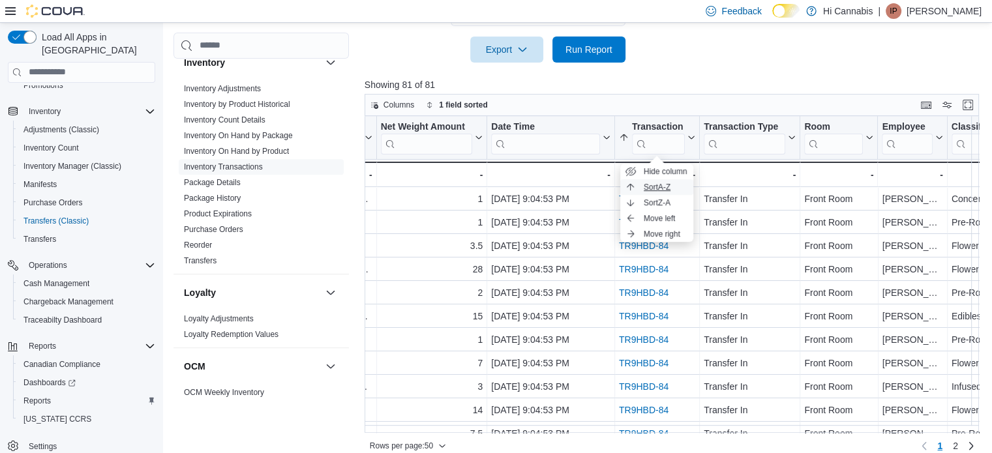
click at [663, 184] on span "Sort A-Z" at bounding box center [657, 187] width 27 height 10
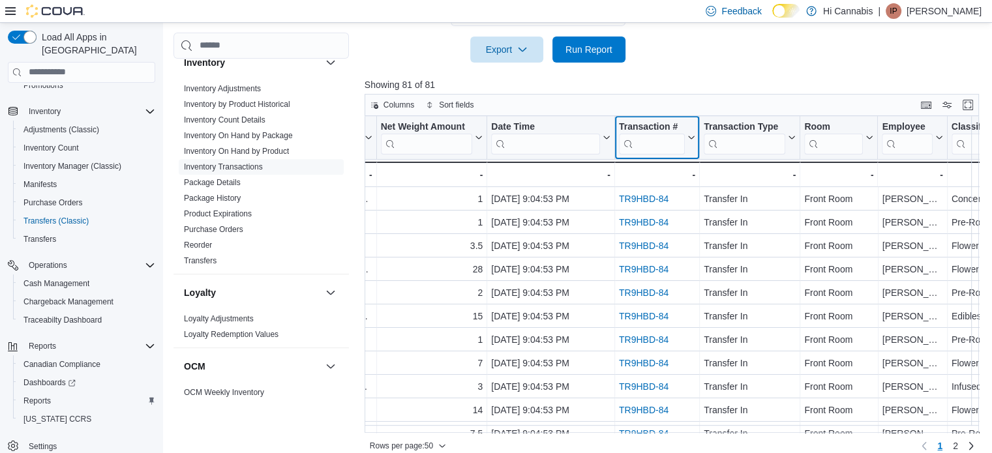
click at [692, 135] on icon at bounding box center [690, 138] width 10 height 8
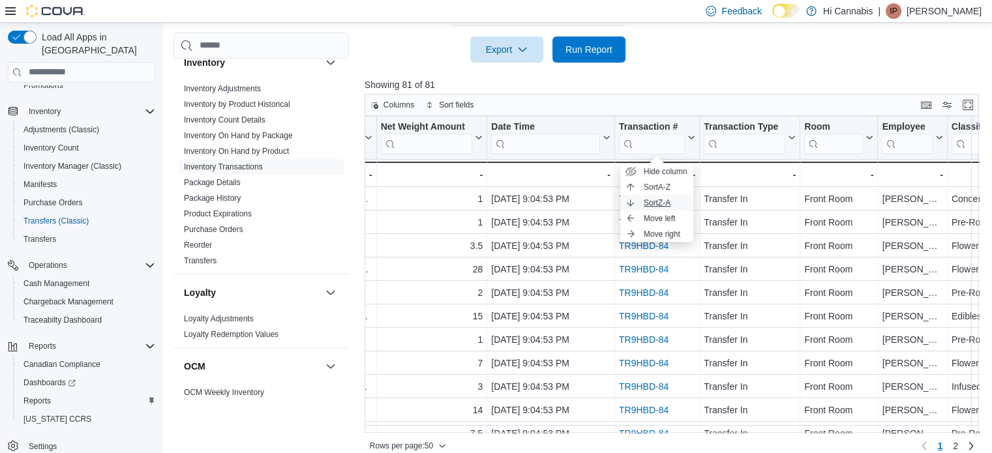
click at [667, 204] on span "Sort Z-A" at bounding box center [657, 203] width 27 height 10
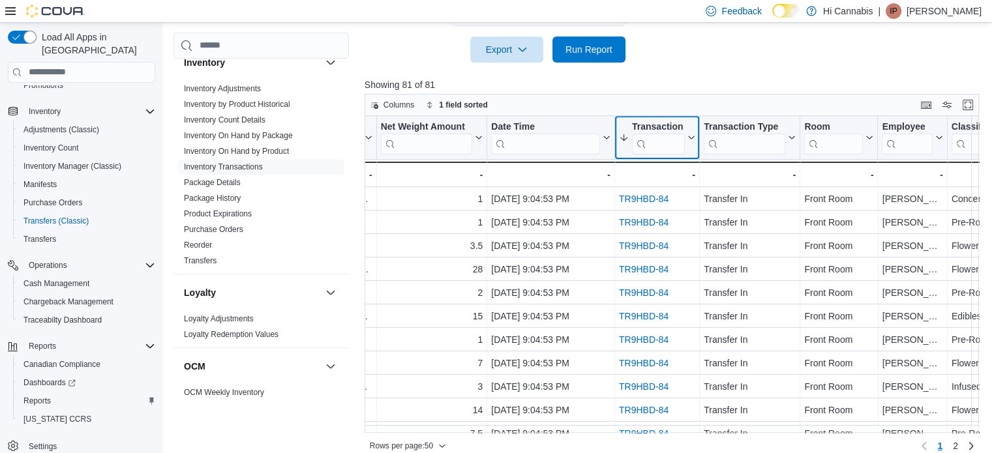
click at [692, 138] on icon at bounding box center [691, 137] width 6 height 3
click at [692, 138] on icon at bounding box center [690, 138] width 10 height 8
click at [691, 138] on icon at bounding box center [690, 138] width 10 height 8
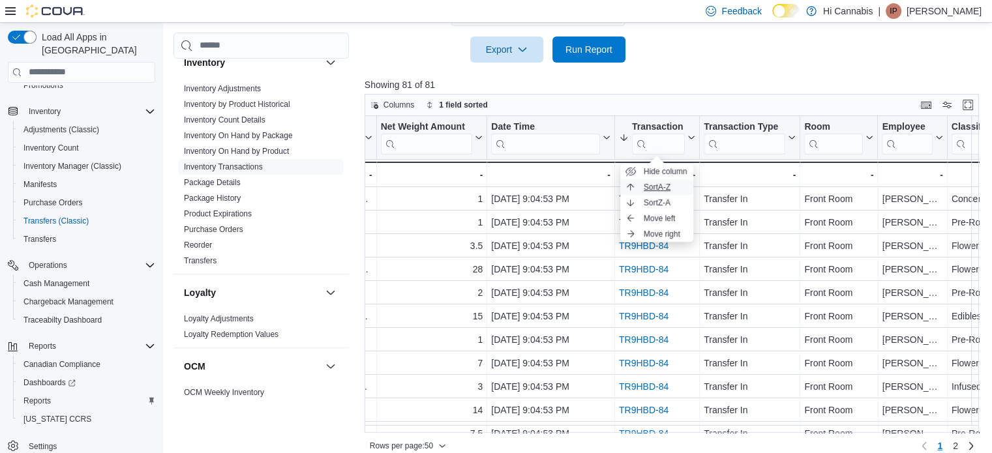
click at [668, 182] on span "Sort A-Z" at bounding box center [657, 187] width 27 height 10
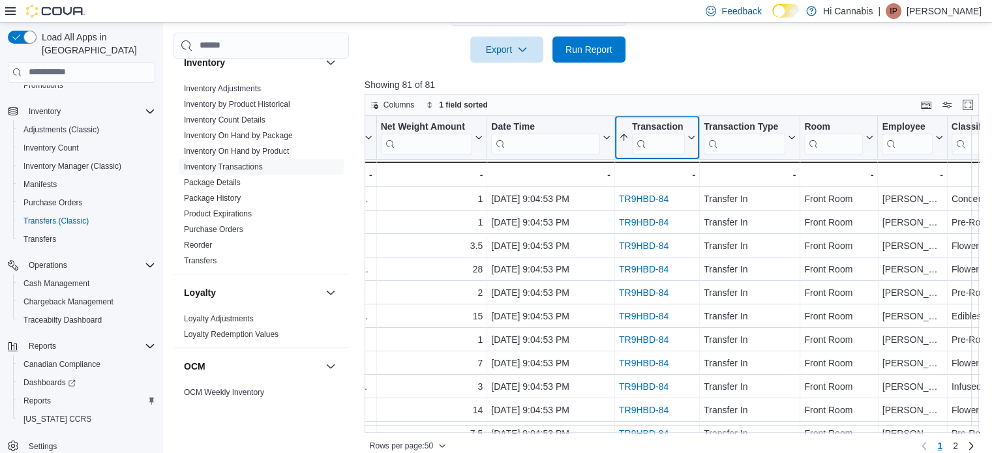
drag, startPoint x: 616, startPoint y: 433, endPoint x: 600, endPoint y: 427, distance: 16.7
click at [600, 427] on div "Columns 1 field sorted Location Click to view column header actions Package Id …" at bounding box center [672, 275] width 615 height 363
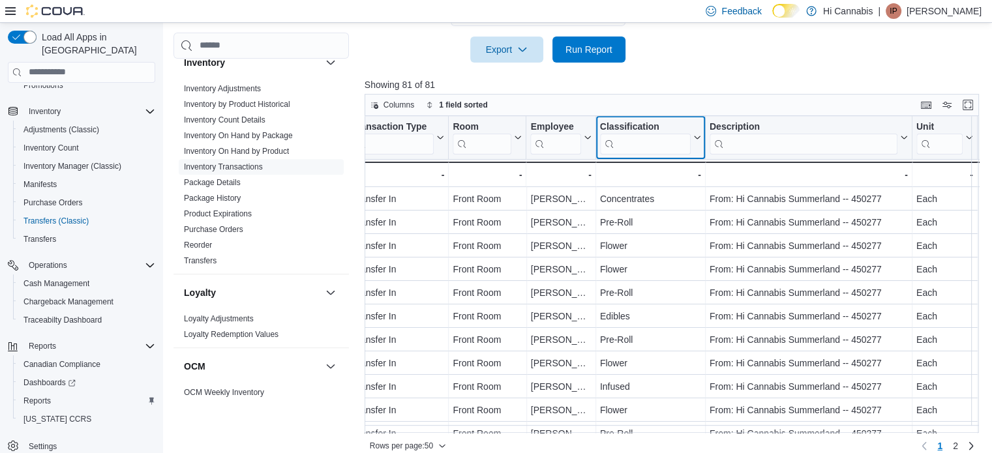
scroll to position [0, 675]
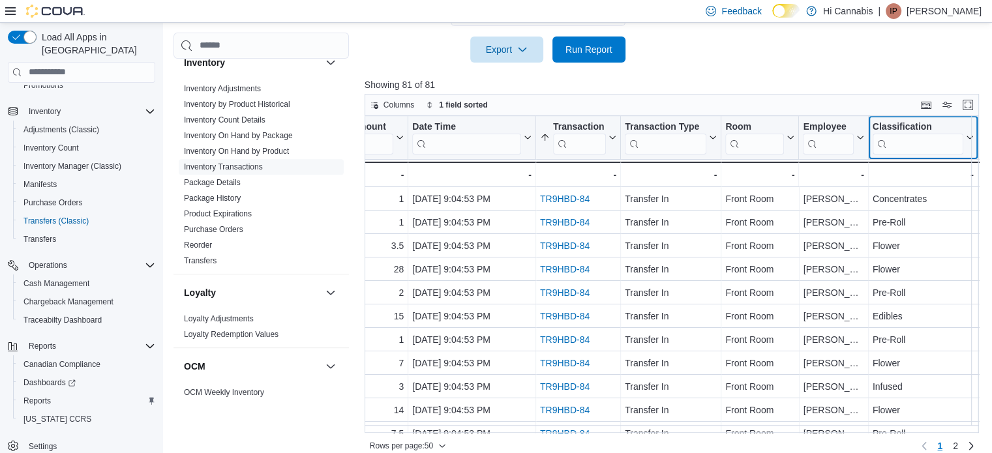
click at [695, 136] on div "Location Click to view column header actions Package Id Click to view column he…" at bounding box center [675, 275] width 621 height 318
click at [970, 136] on icon at bounding box center [969, 138] width 10 height 8
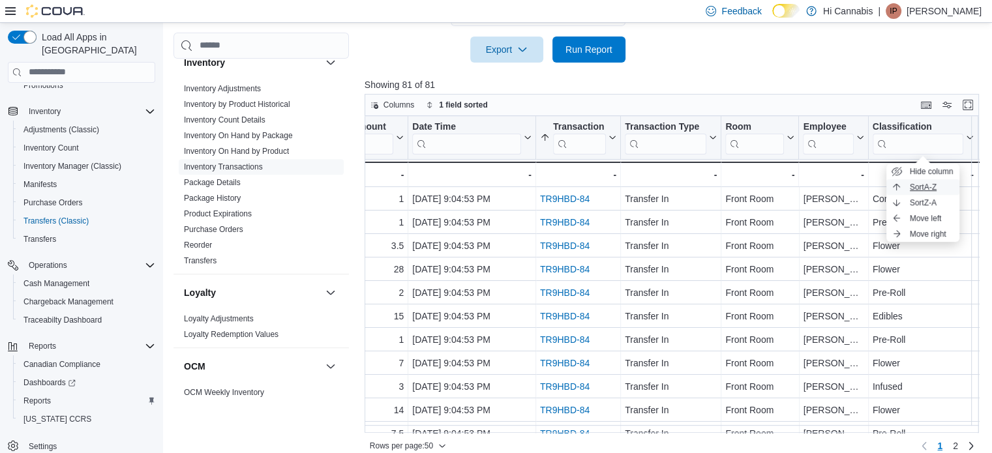
click at [931, 183] on span "Sort A-Z" at bounding box center [923, 187] width 27 height 10
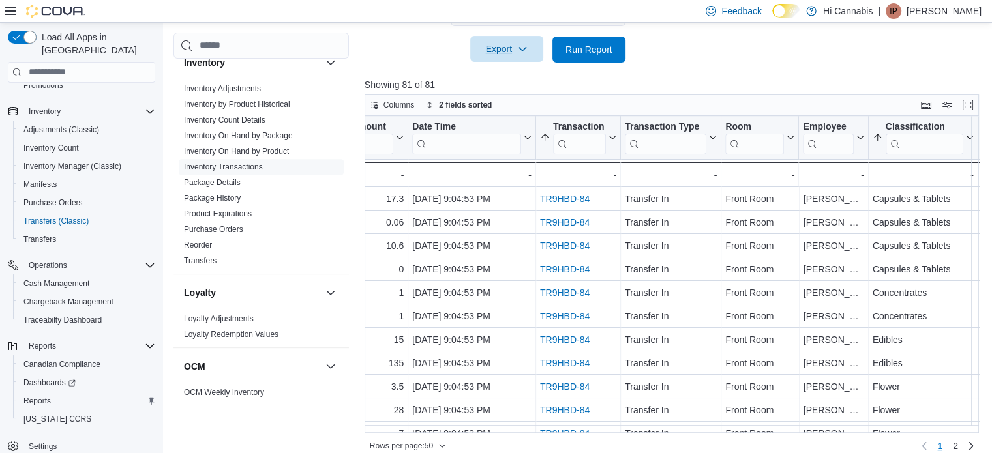
click at [525, 46] on icon "button" at bounding box center [522, 49] width 10 height 10
drag, startPoint x: 517, startPoint y: 103, endPoint x: 525, endPoint y: 117, distance: 16.3
click at [517, 103] on span "Export to Csv" at bounding box center [509, 102] width 59 height 10
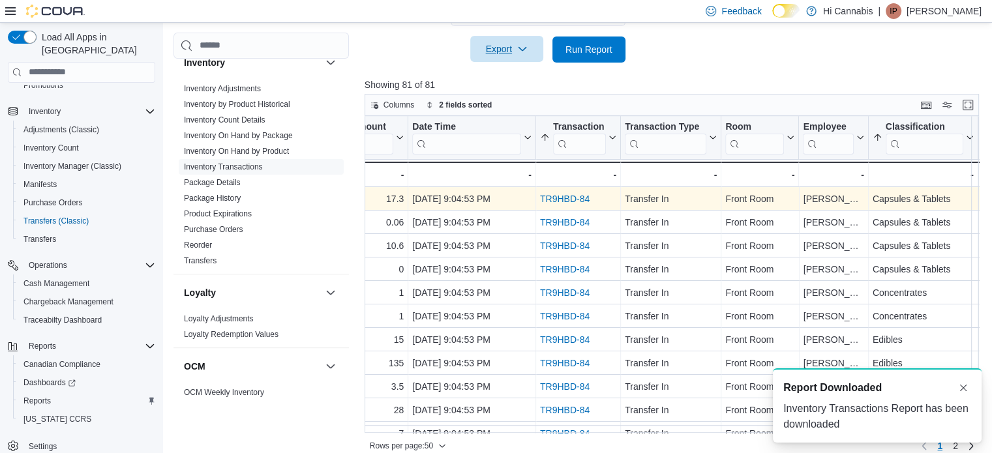
scroll to position [0, 0]
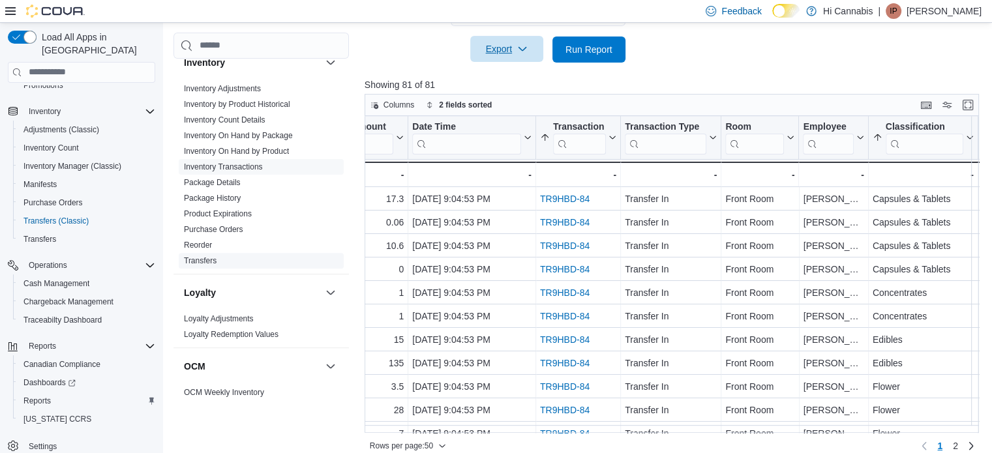
click at [192, 256] on link "Transfers" at bounding box center [200, 260] width 33 height 9
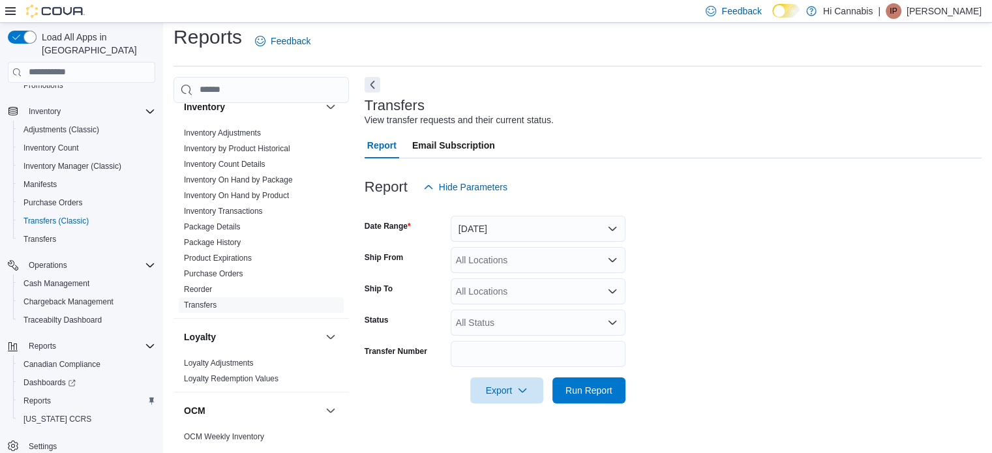
scroll to position [8, 0]
click at [74, 216] on span "Transfers (Classic)" at bounding box center [55, 221] width 65 height 10
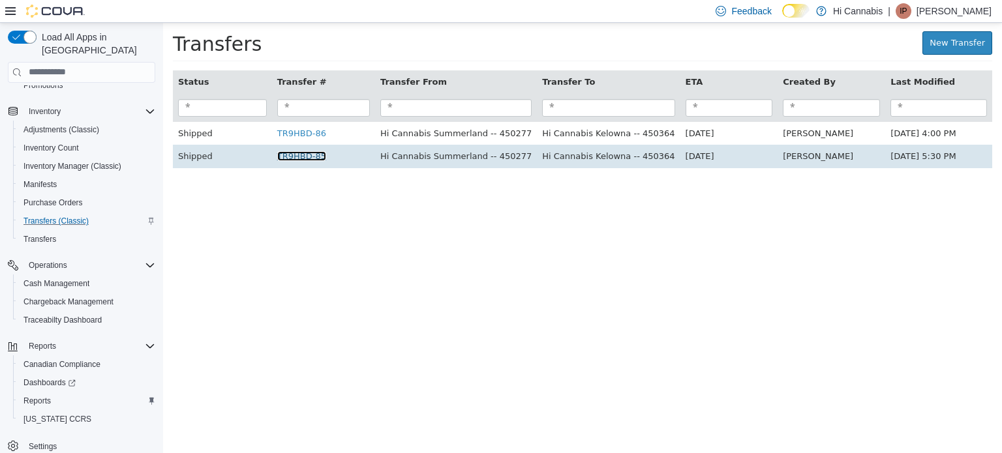
click at [289, 159] on link "TR9HBD-85" at bounding box center [301, 156] width 49 height 10
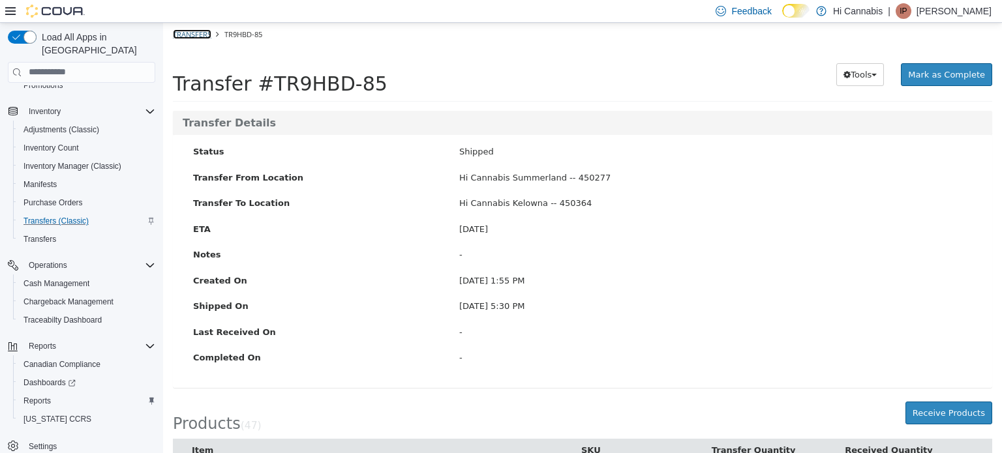
click at [206, 28] on li "Transfers" at bounding box center [192, 33] width 38 height 13
click at [195, 29] on link "Transfers" at bounding box center [192, 34] width 38 height 10
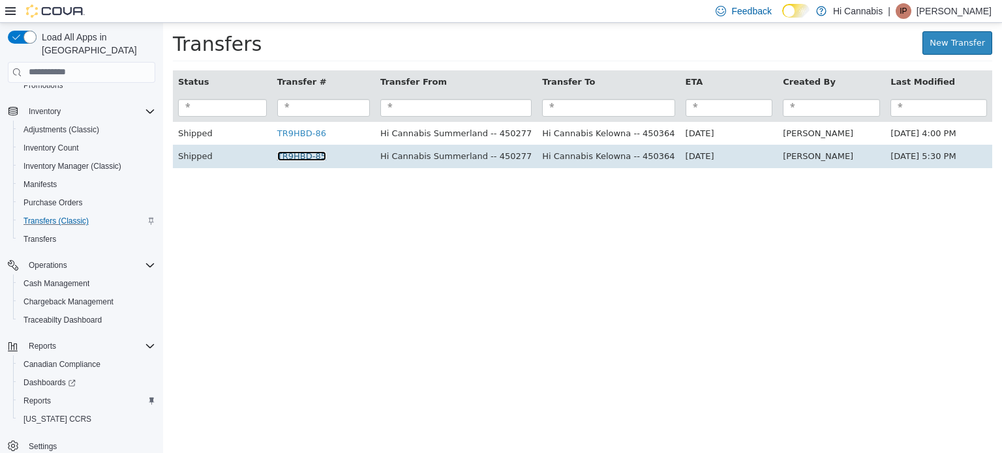
click at [311, 159] on link "TR9HBD-85" at bounding box center [301, 156] width 49 height 10
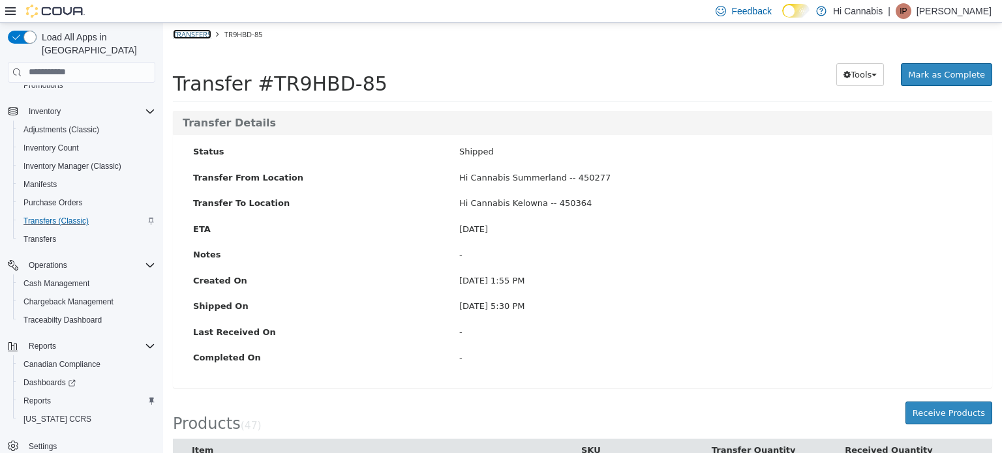
click at [191, 32] on link "Transfers" at bounding box center [192, 34] width 38 height 10
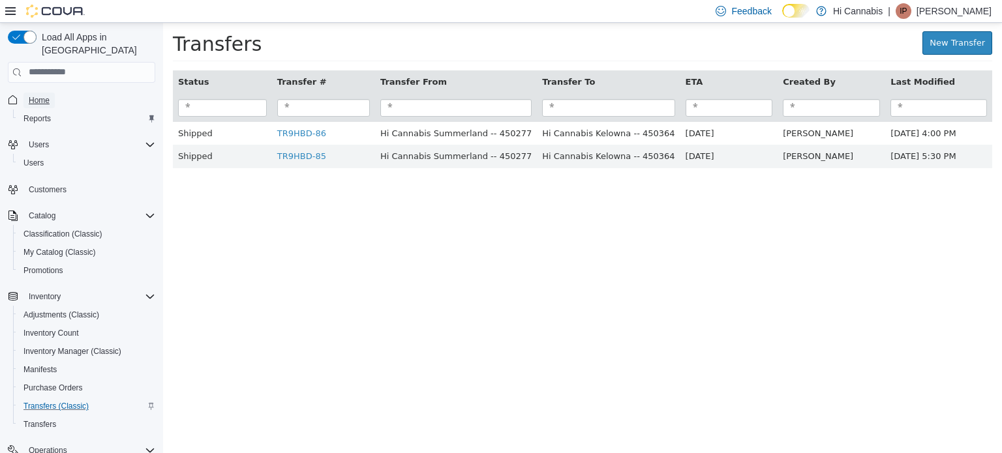
click at [44, 95] on span "Home" at bounding box center [39, 100] width 21 height 10
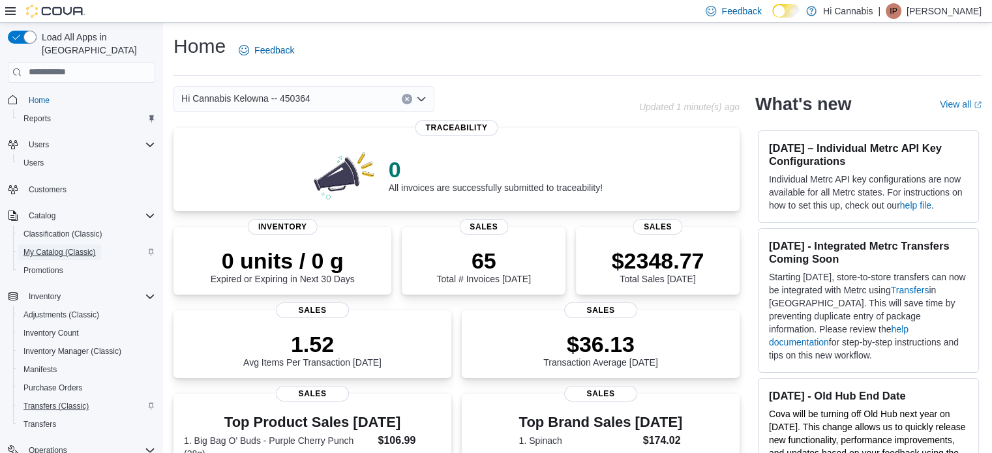
click at [61, 247] on span "My Catalog (Classic)" at bounding box center [59, 252] width 72 height 10
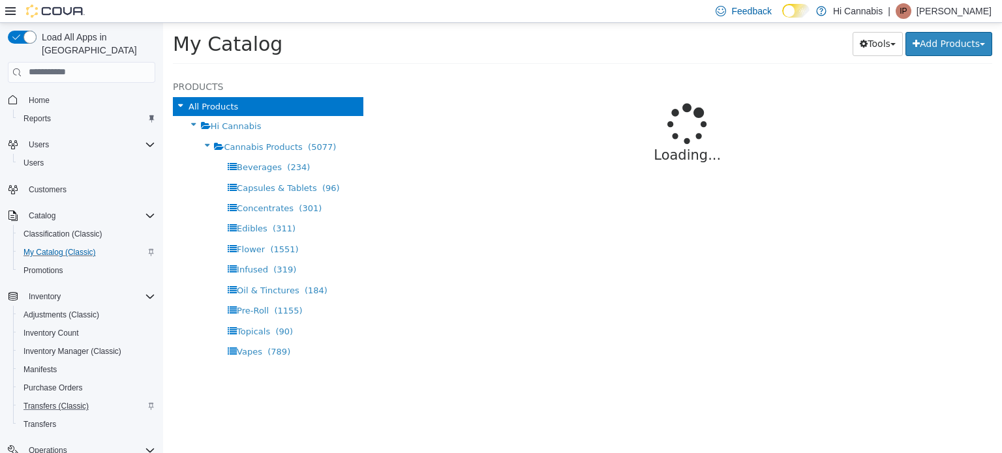
select select "**********"
